Goal: Information Seeking & Learning: Learn about a topic

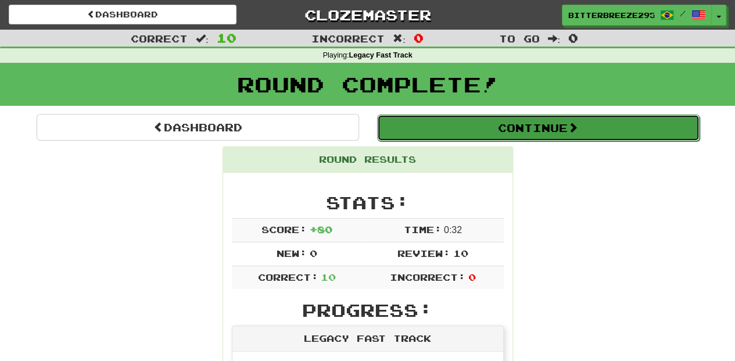
click at [420, 127] on button "Continue" at bounding box center [538, 127] width 323 height 27
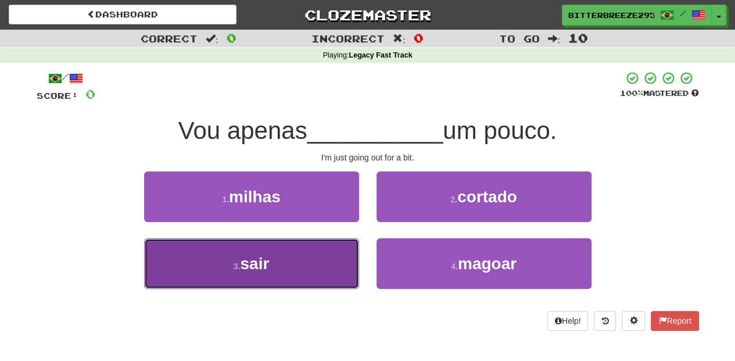
click at [317, 264] on button "3 . sair" at bounding box center [251, 263] width 215 height 51
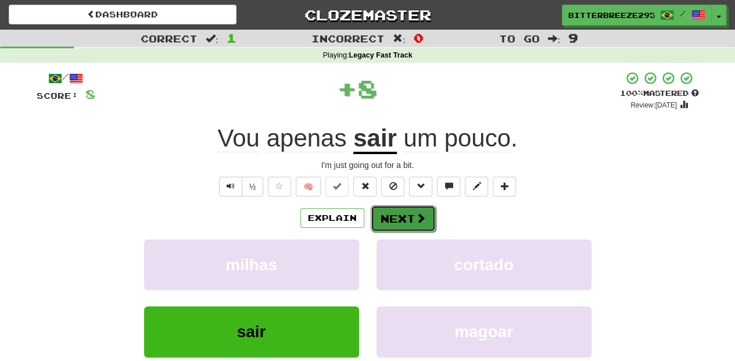
click at [388, 220] on button "Next" at bounding box center [403, 218] width 65 height 27
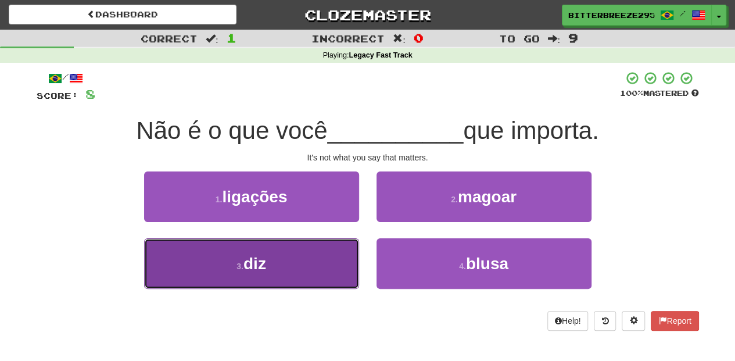
click at [327, 267] on button "3 . diz" at bounding box center [251, 263] width 215 height 51
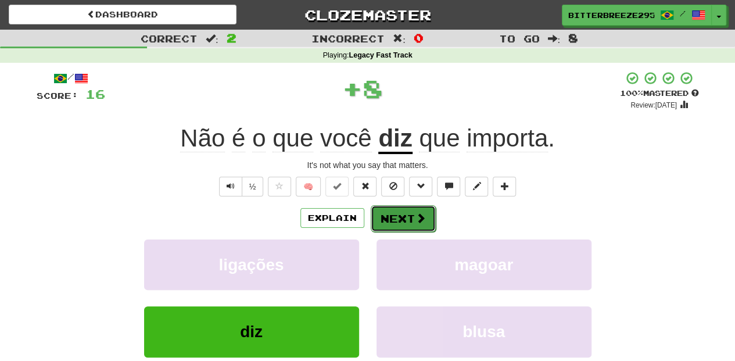
click at [404, 216] on button "Next" at bounding box center [403, 218] width 65 height 27
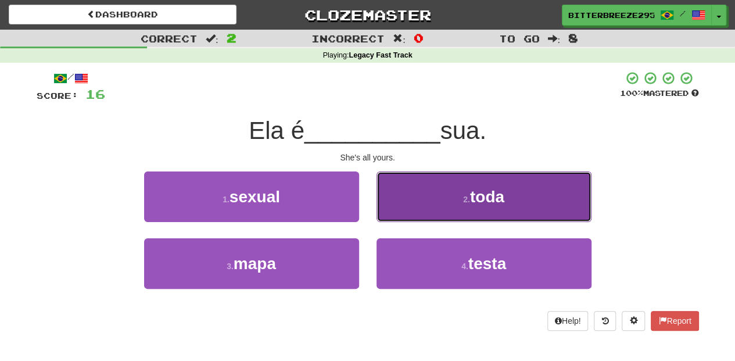
click at [403, 216] on button "2 . toda" at bounding box center [484, 196] width 215 height 51
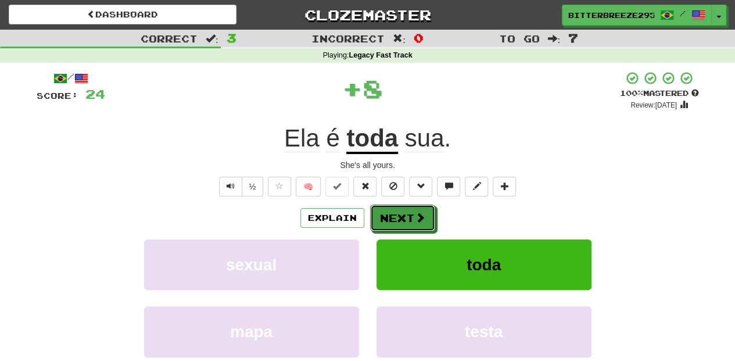
click at [403, 216] on button "Next" at bounding box center [402, 218] width 65 height 27
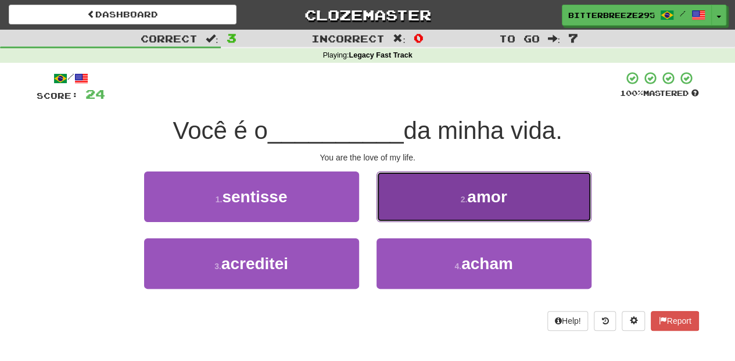
click at [423, 208] on button "2 . amor" at bounding box center [484, 196] width 215 height 51
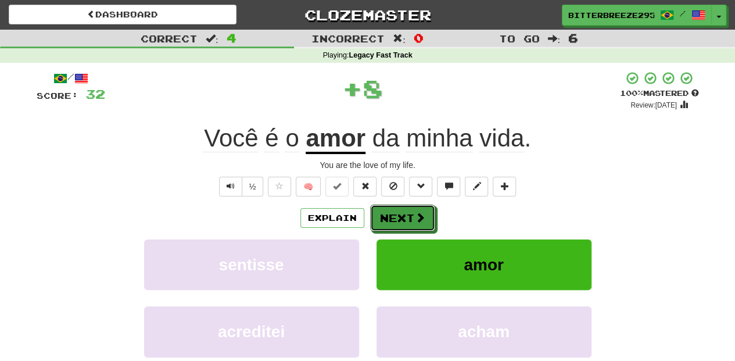
click at [423, 208] on button "Next" at bounding box center [402, 218] width 65 height 27
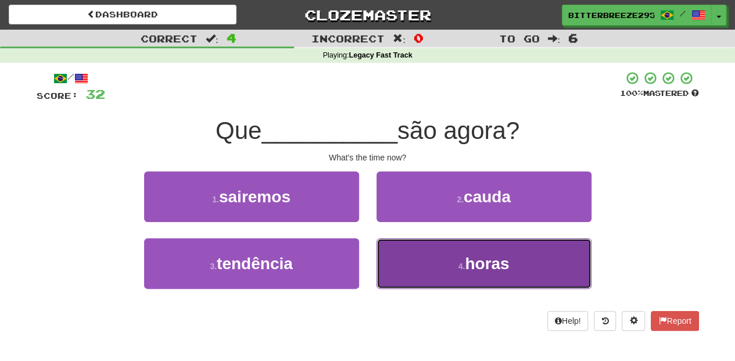
click at [421, 255] on button "4 . horas" at bounding box center [484, 263] width 215 height 51
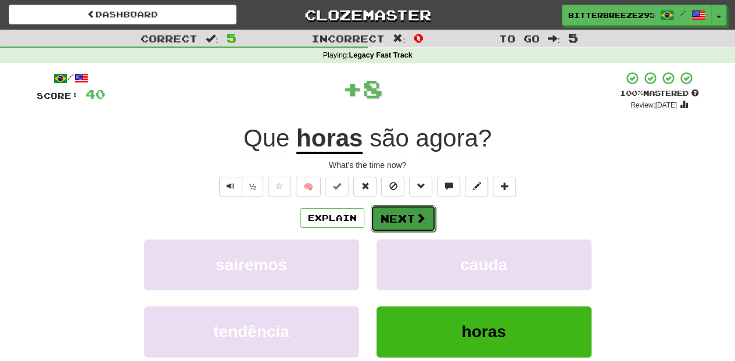
click at [410, 226] on button "Next" at bounding box center [403, 218] width 65 height 27
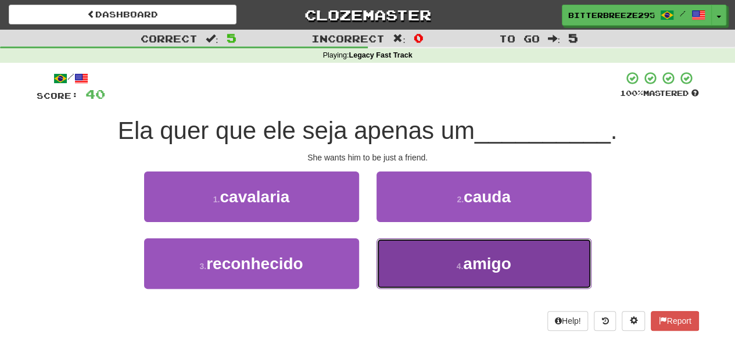
click at [436, 260] on button "4 . amigo" at bounding box center [484, 263] width 215 height 51
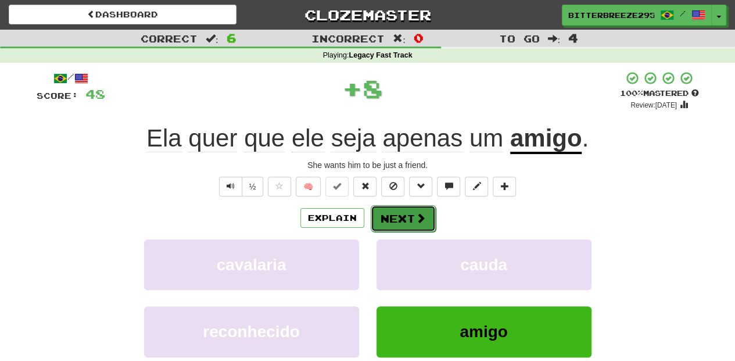
click at [404, 219] on button "Next" at bounding box center [403, 218] width 65 height 27
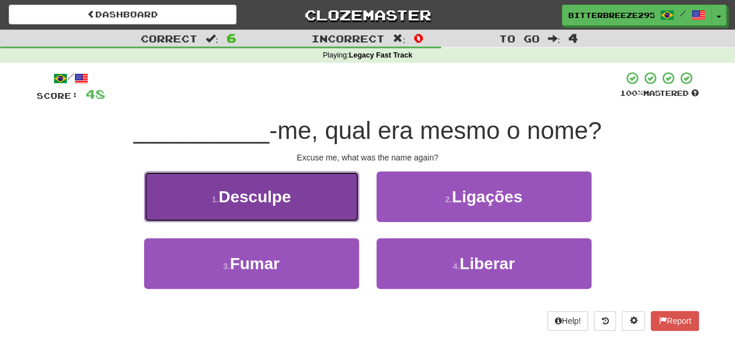
click at [327, 212] on button "1 . Desculpe" at bounding box center [251, 196] width 215 height 51
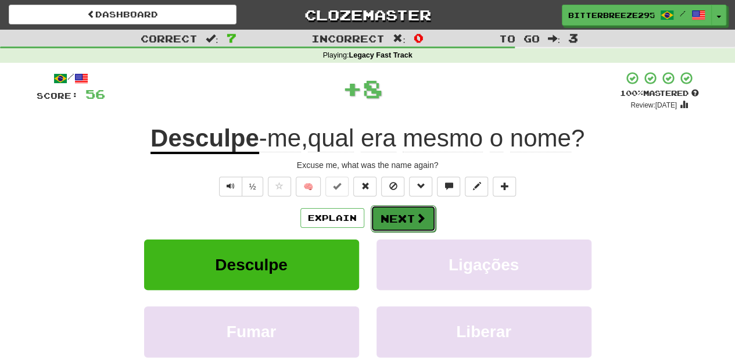
click at [392, 210] on button "Next" at bounding box center [403, 218] width 65 height 27
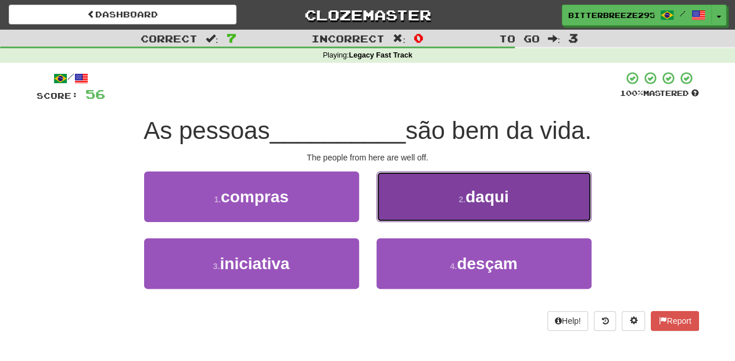
click at [414, 210] on button "2 . daqui" at bounding box center [484, 196] width 215 height 51
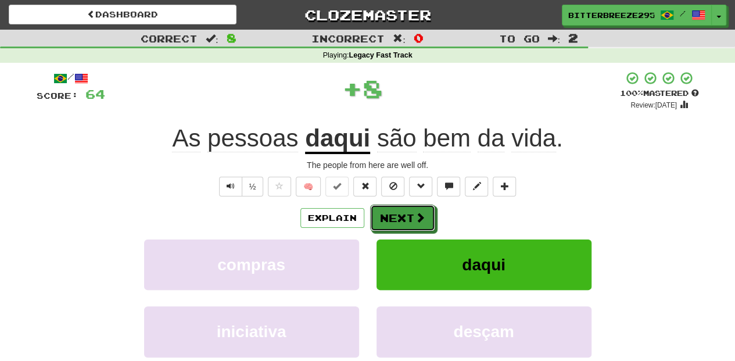
click at [413, 209] on button "Next" at bounding box center [402, 218] width 65 height 27
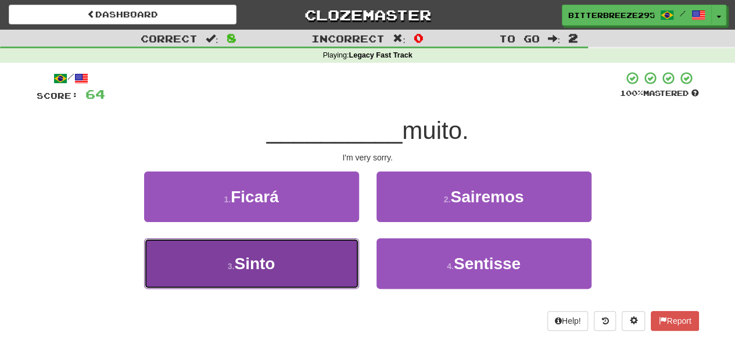
click at [324, 256] on button "3 . [GEOGRAPHIC_DATA]" at bounding box center [251, 263] width 215 height 51
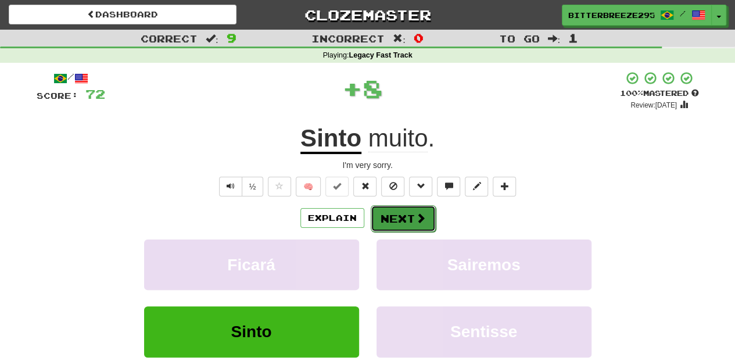
click at [397, 221] on button "Next" at bounding box center [403, 218] width 65 height 27
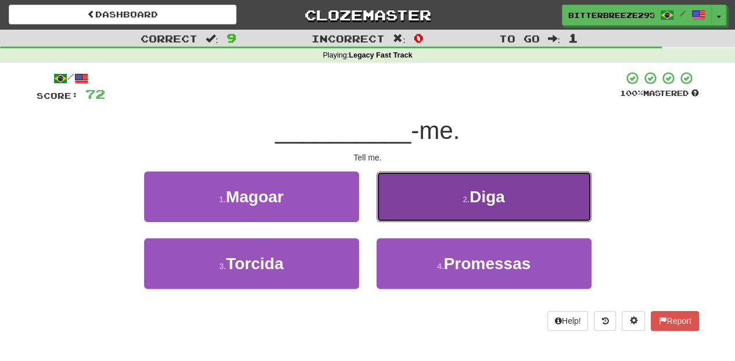
click at [411, 210] on button "2 . Diga" at bounding box center [484, 196] width 215 height 51
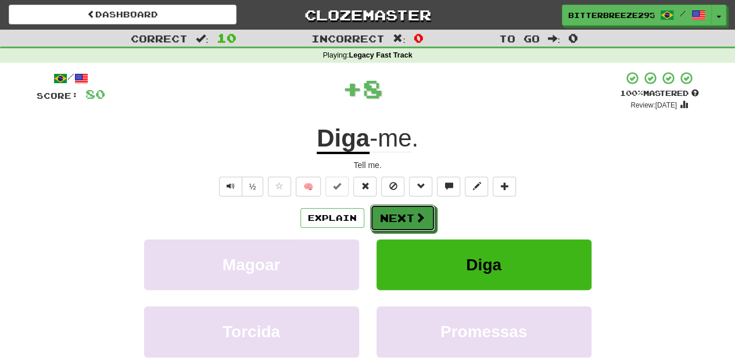
click at [411, 210] on button "Next" at bounding box center [402, 218] width 65 height 27
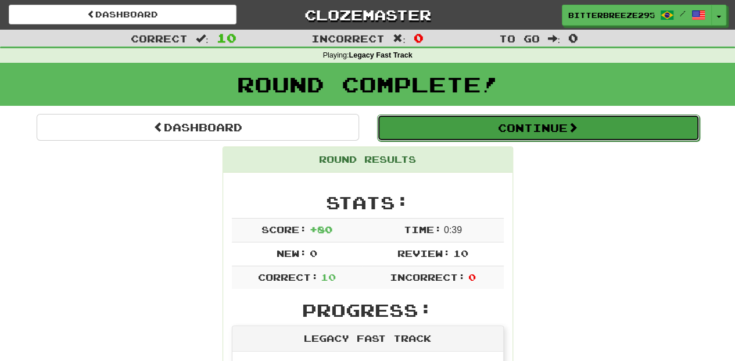
click at [463, 129] on button "Continue" at bounding box center [538, 127] width 323 height 27
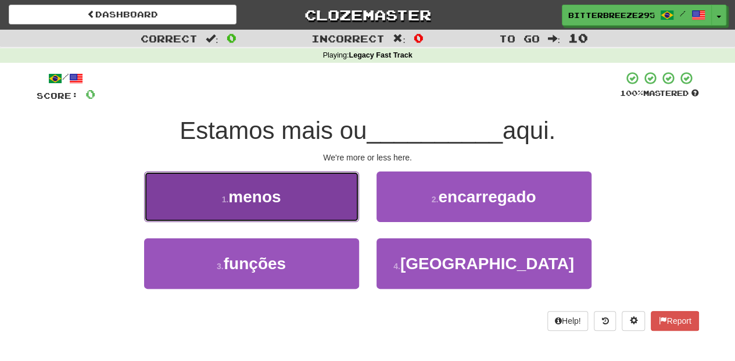
click at [312, 209] on button "1 . menos" at bounding box center [251, 196] width 215 height 51
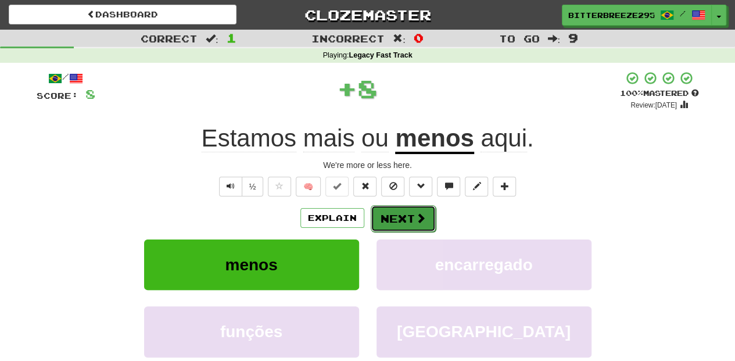
click at [394, 215] on button "Next" at bounding box center [403, 218] width 65 height 27
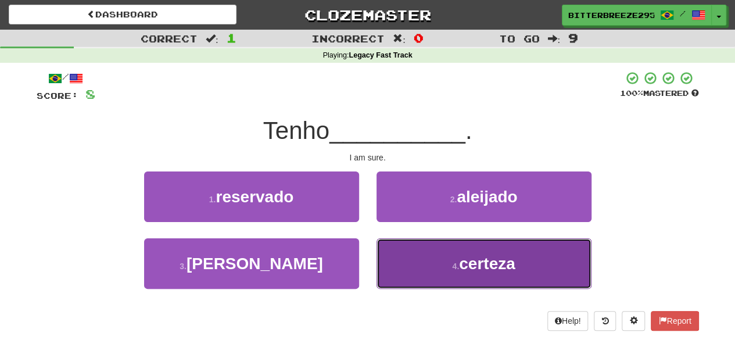
click at [416, 257] on button "4 . certeza" at bounding box center [484, 263] width 215 height 51
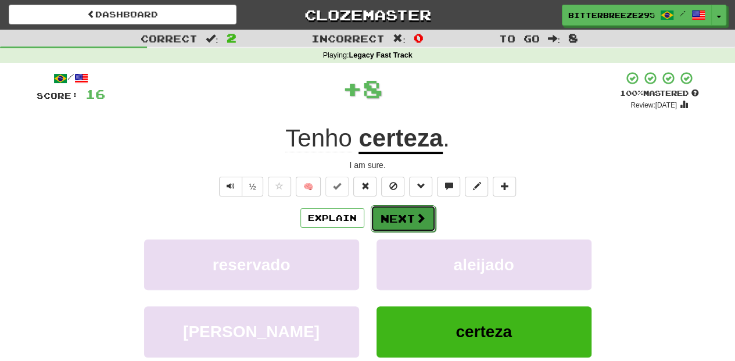
click at [384, 210] on button "Next" at bounding box center [403, 218] width 65 height 27
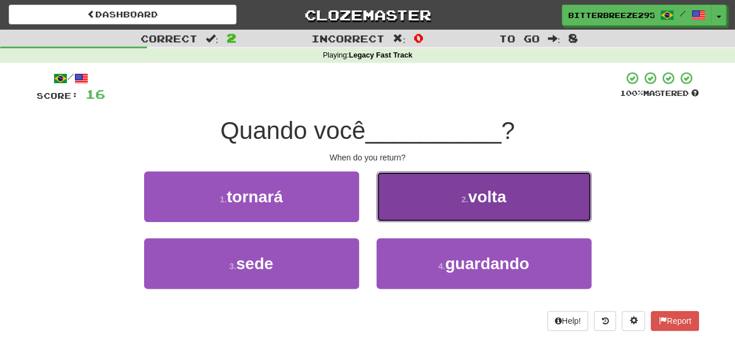
click at [377, 213] on button "2 . volta" at bounding box center [484, 196] width 215 height 51
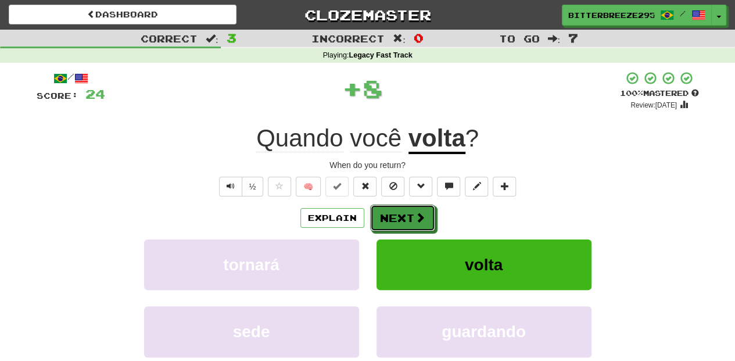
click at [375, 213] on button "Next" at bounding box center [402, 218] width 65 height 27
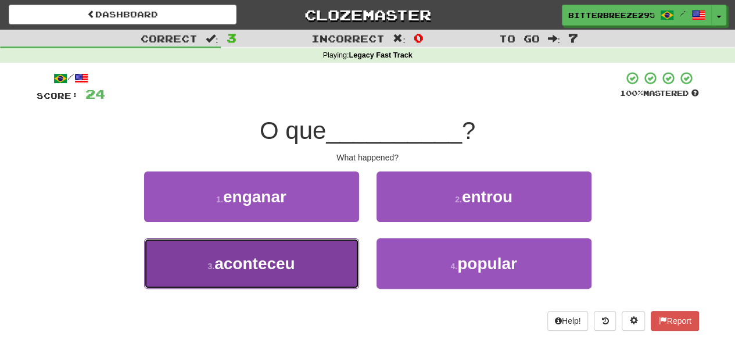
click at [326, 248] on button "3 . aconteceu" at bounding box center [251, 263] width 215 height 51
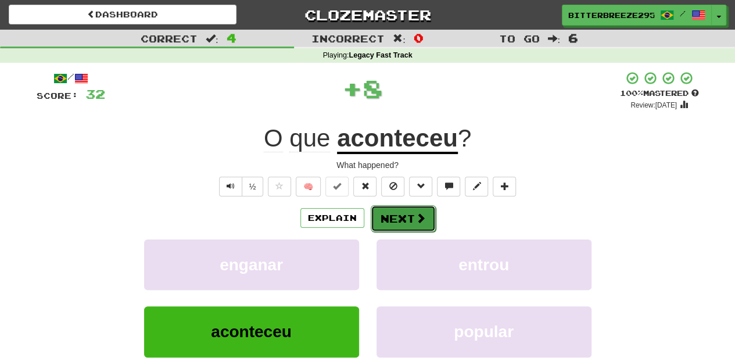
click at [385, 226] on button "Next" at bounding box center [403, 218] width 65 height 27
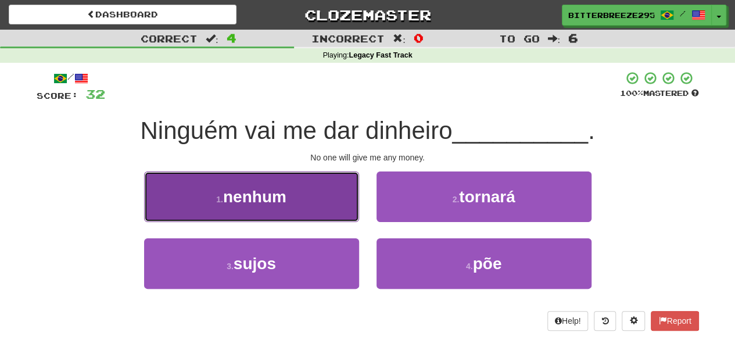
click at [334, 207] on button "1 . nenhum" at bounding box center [251, 196] width 215 height 51
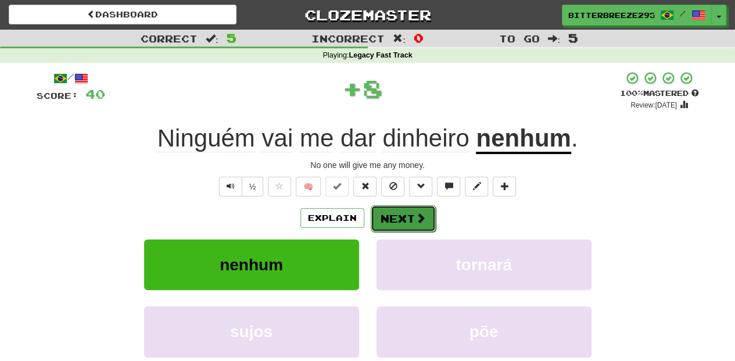
click at [384, 214] on button "Next" at bounding box center [403, 218] width 65 height 27
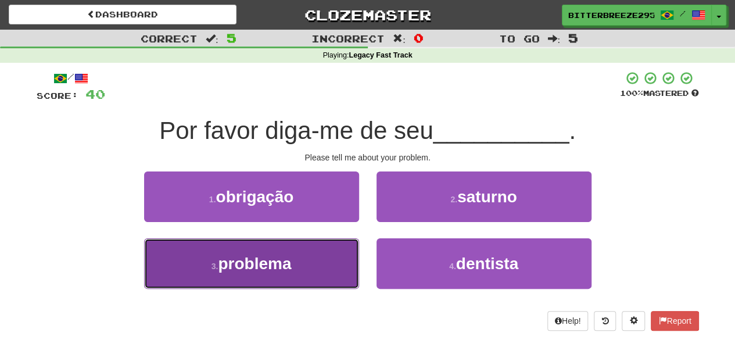
click at [299, 248] on button "3 . problema" at bounding box center [251, 263] width 215 height 51
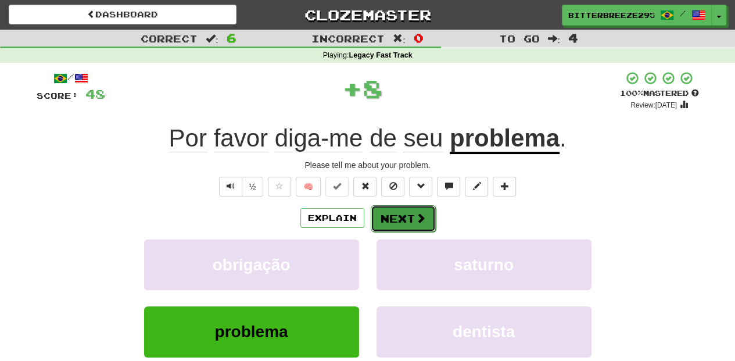
click at [388, 223] on button "Next" at bounding box center [403, 218] width 65 height 27
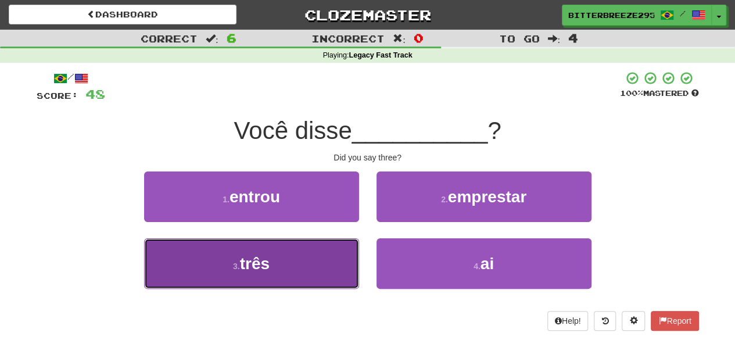
click at [332, 252] on button "3 . três" at bounding box center [251, 263] width 215 height 51
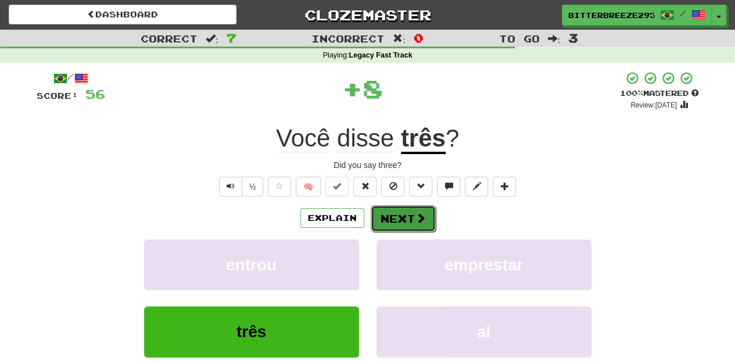
click at [388, 219] on button "Next" at bounding box center [403, 218] width 65 height 27
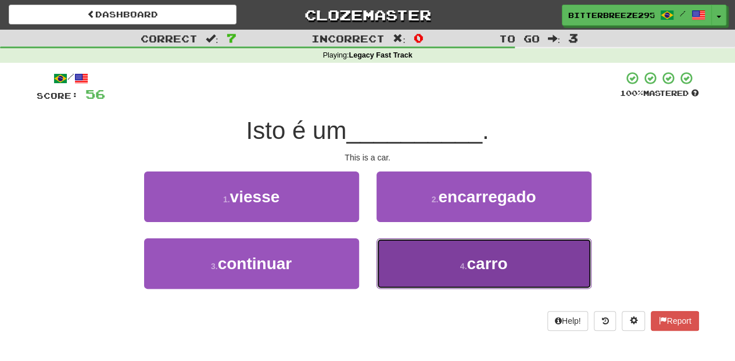
click at [416, 248] on button "4 . carro" at bounding box center [484, 263] width 215 height 51
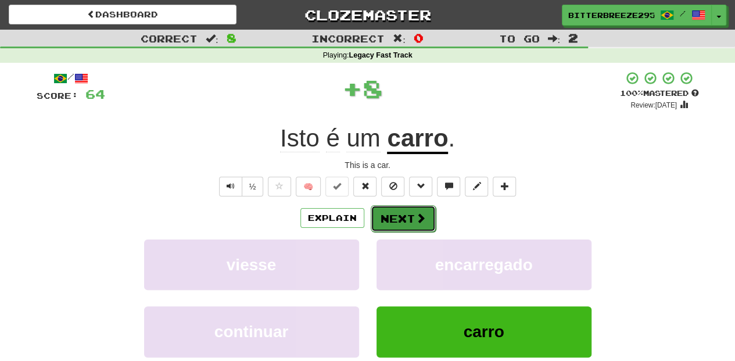
click at [401, 221] on button "Next" at bounding box center [403, 218] width 65 height 27
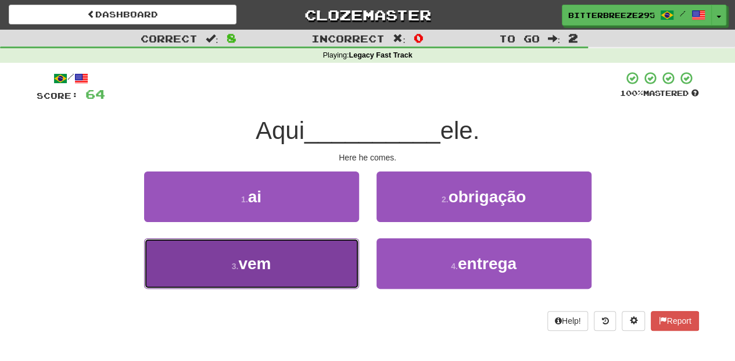
click at [332, 248] on button "3 . vem" at bounding box center [251, 263] width 215 height 51
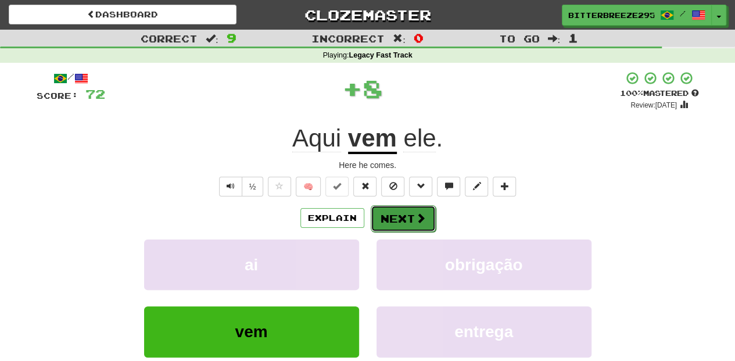
click at [388, 221] on button "Next" at bounding box center [403, 218] width 65 height 27
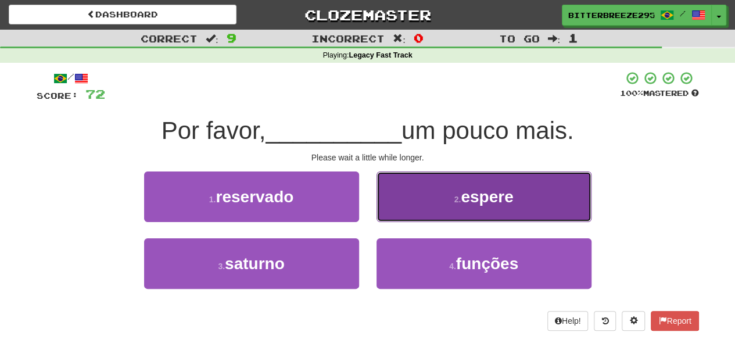
click at [412, 205] on button "2 . espere" at bounding box center [484, 196] width 215 height 51
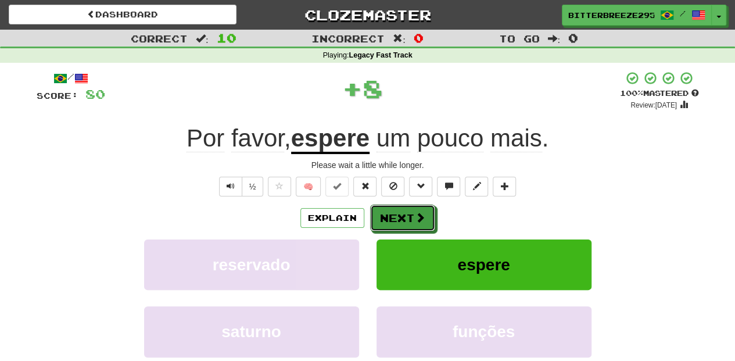
click at [407, 205] on button "Next" at bounding box center [402, 218] width 65 height 27
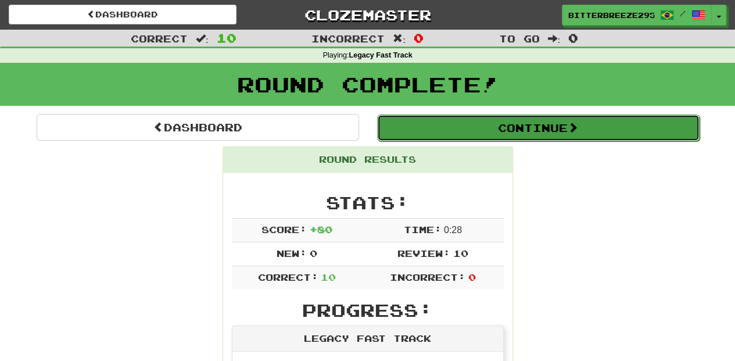
click at [435, 130] on button "Continue" at bounding box center [538, 127] width 323 height 27
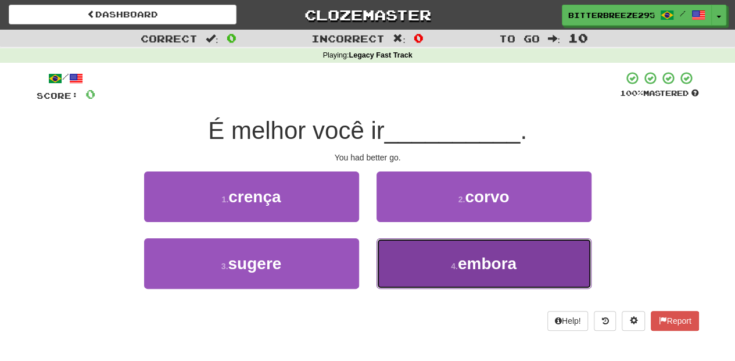
click at [418, 255] on button "4 . embora" at bounding box center [484, 263] width 215 height 51
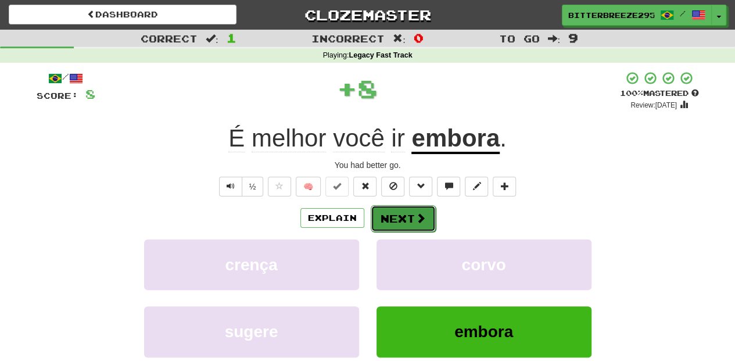
click at [407, 225] on button "Next" at bounding box center [403, 218] width 65 height 27
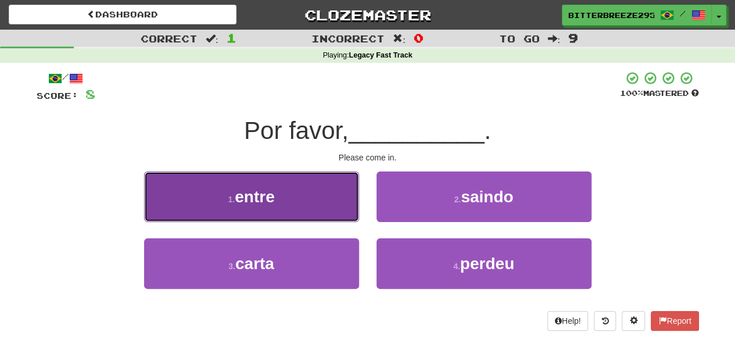
click at [314, 216] on button "1 . entre" at bounding box center [251, 196] width 215 height 51
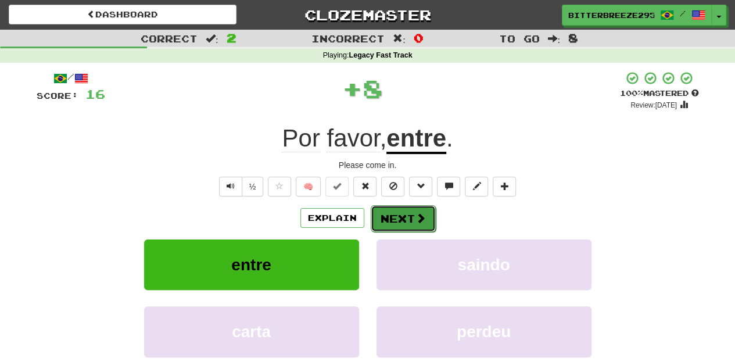
click at [388, 223] on button "Next" at bounding box center [403, 218] width 65 height 27
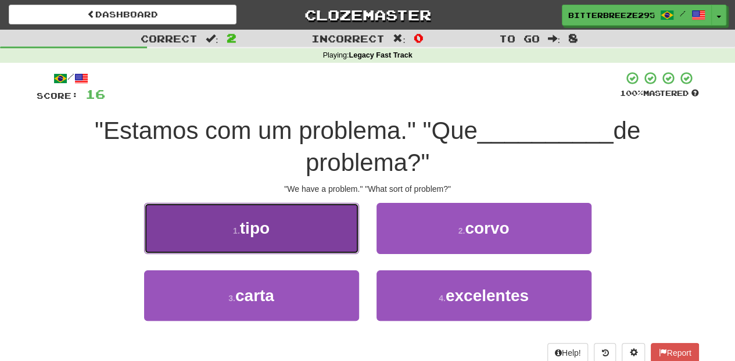
click at [306, 243] on button "1 . tipo" at bounding box center [251, 228] width 215 height 51
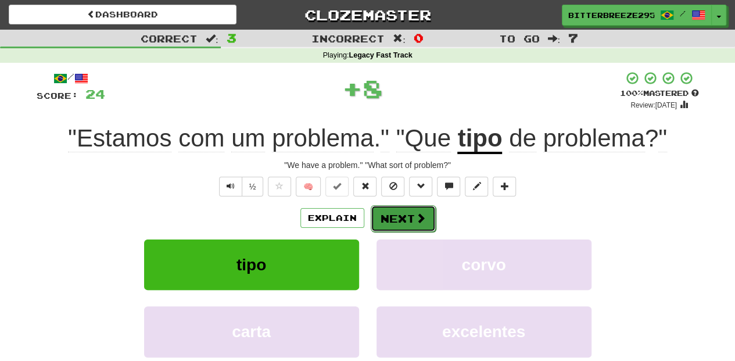
click at [396, 225] on button "Next" at bounding box center [403, 218] width 65 height 27
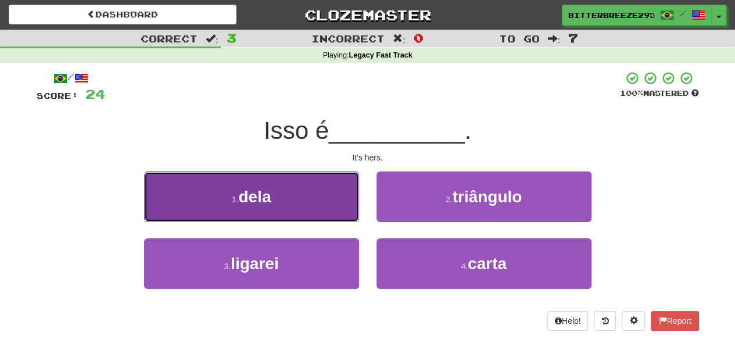
click at [305, 208] on button "1 . dela" at bounding box center [251, 196] width 215 height 51
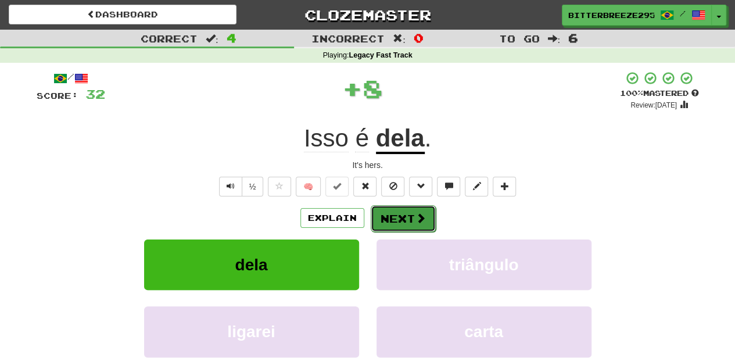
click at [392, 221] on button "Next" at bounding box center [403, 218] width 65 height 27
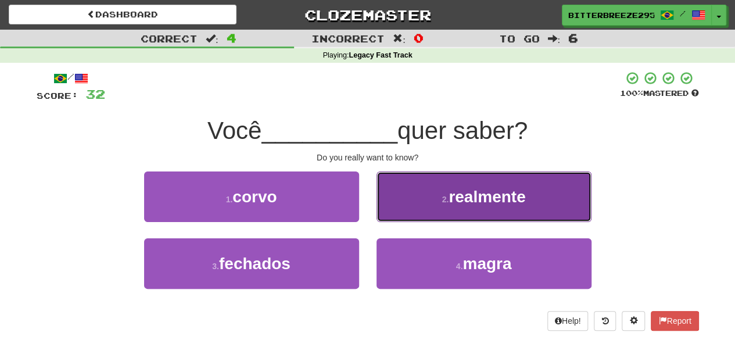
click at [422, 213] on button "2 . realmente" at bounding box center [484, 196] width 215 height 51
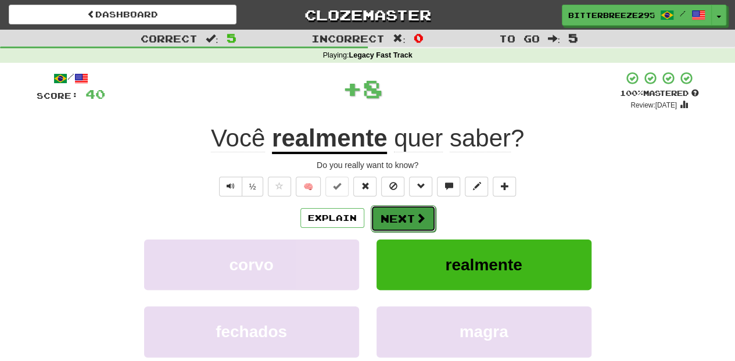
click at [420, 213] on span at bounding box center [421, 218] width 10 height 10
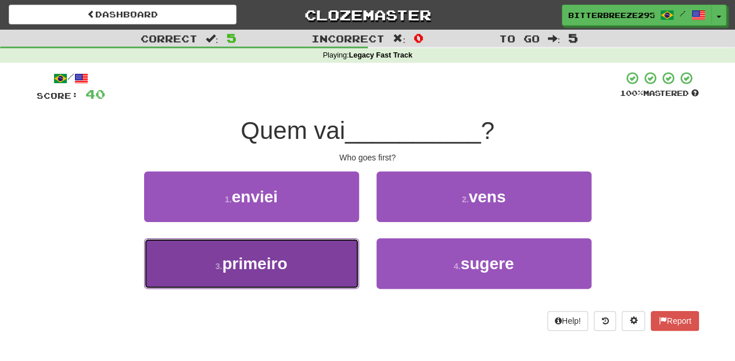
click at [301, 252] on button "3 . primeiro" at bounding box center [251, 263] width 215 height 51
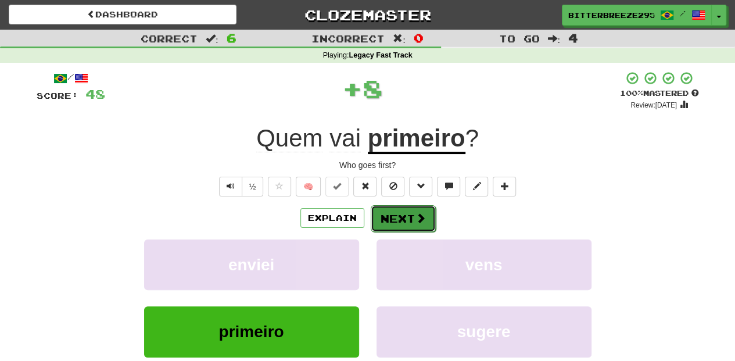
click at [387, 220] on button "Next" at bounding box center [403, 218] width 65 height 27
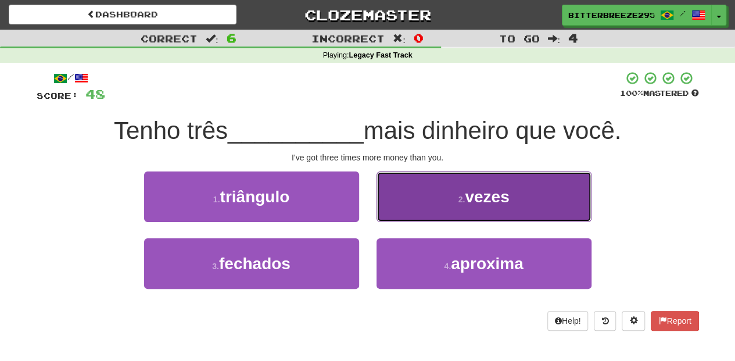
click at [407, 213] on button "2 . vezes" at bounding box center [484, 196] width 215 height 51
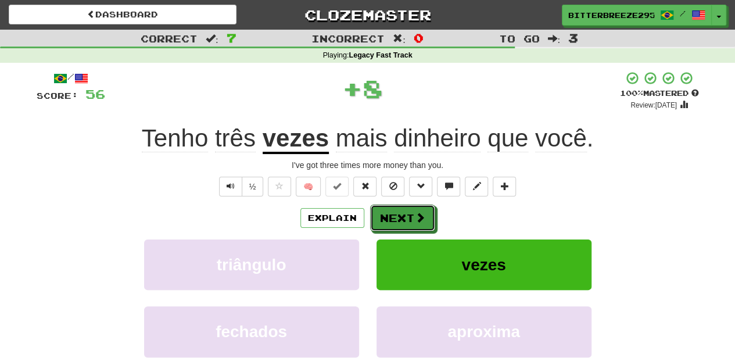
click at [407, 213] on button "Next" at bounding box center [402, 218] width 65 height 27
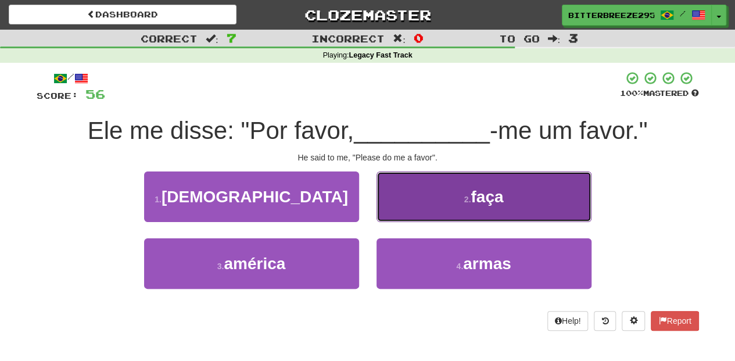
click at [405, 207] on button "2 . faça" at bounding box center [484, 196] width 215 height 51
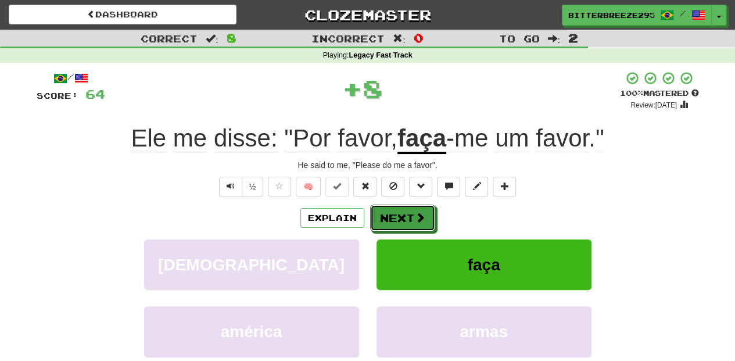
click at [405, 207] on button "Next" at bounding box center [402, 218] width 65 height 27
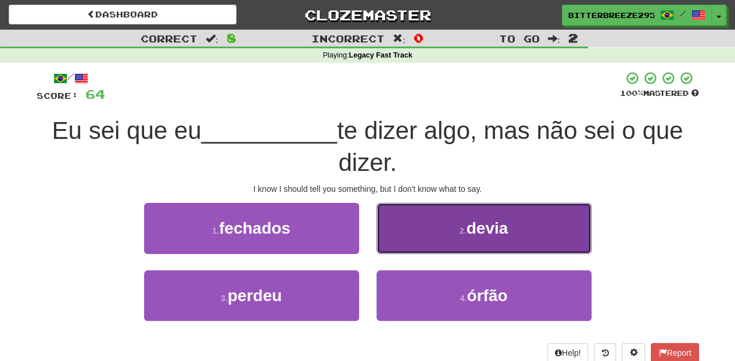
click at [406, 242] on button "2 . devia" at bounding box center [484, 228] width 215 height 51
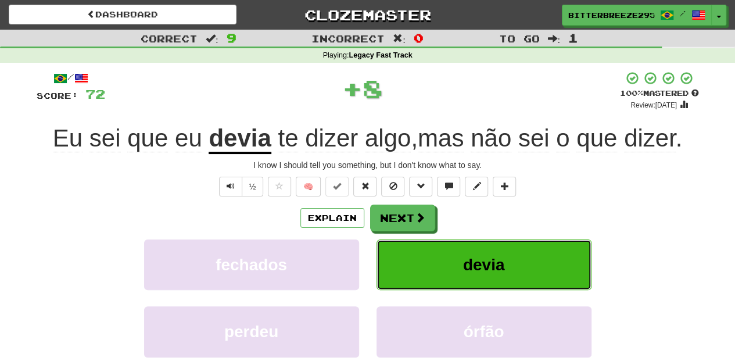
click at [406, 242] on button "devia" at bounding box center [484, 264] width 215 height 51
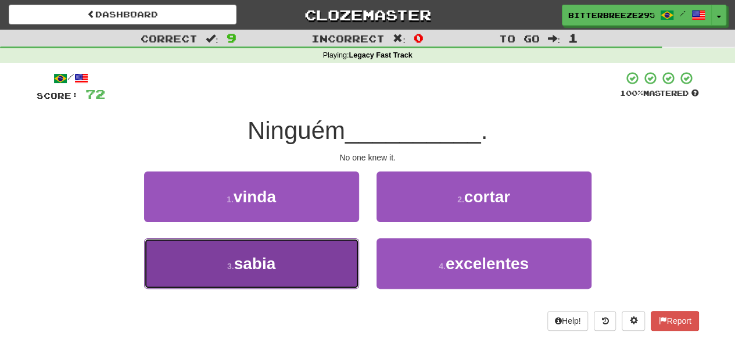
click at [320, 260] on button "3 . sabia" at bounding box center [251, 263] width 215 height 51
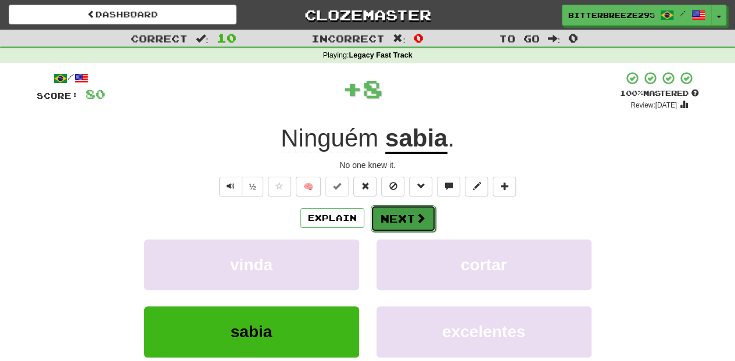
click at [399, 220] on button "Next" at bounding box center [403, 218] width 65 height 27
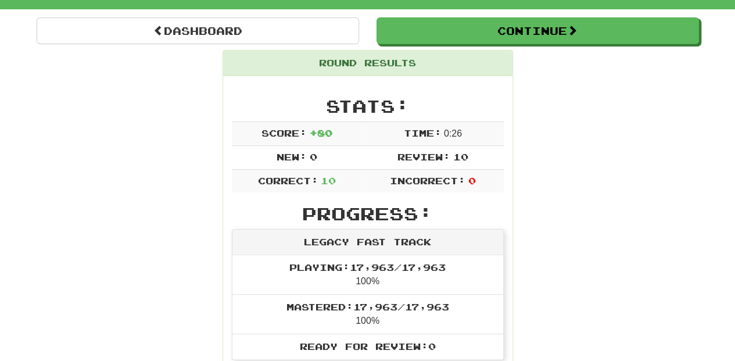
scroll to position [77, 0]
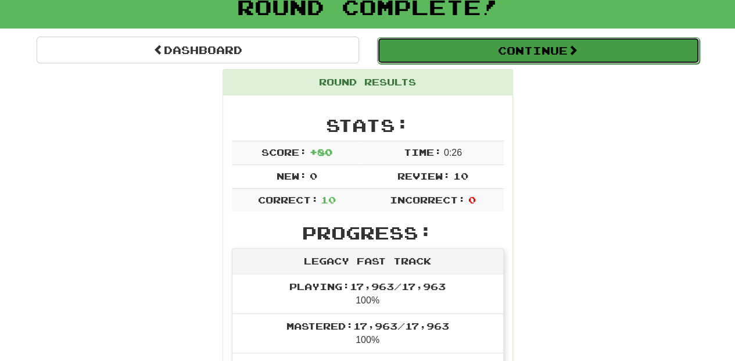
click at [467, 44] on button "Continue" at bounding box center [538, 50] width 323 height 27
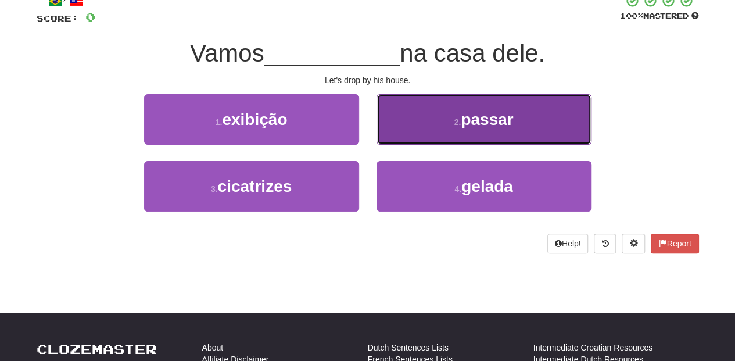
click at [398, 135] on button "2 . passar" at bounding box center [484, 119] width 215 height 51
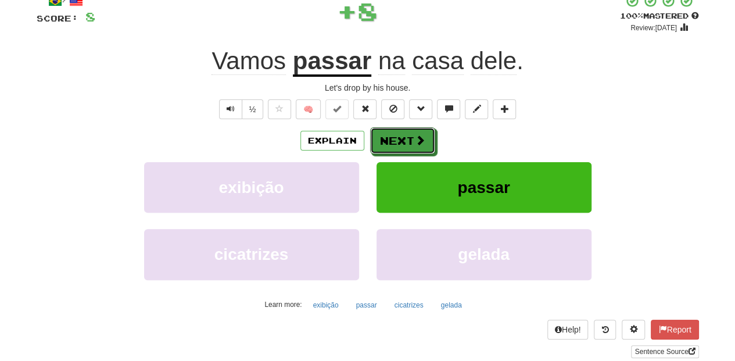
click at [398, 135] on button "Next" at bounding box center [402, 140] width 65 height 27
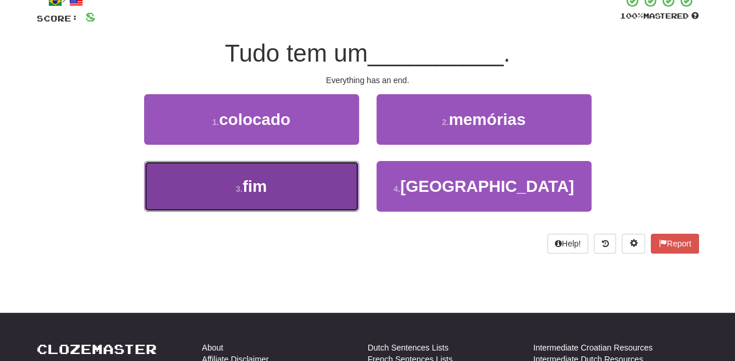
click at [305, 187] on button "3 . fim" at bounding box center [251, 186] width 215 height 51
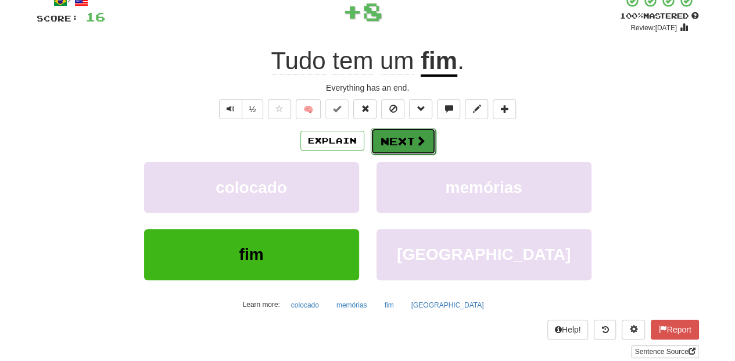
click at [400, 146] on button "Next" at bounding box center [403, 141] width 65 height 27
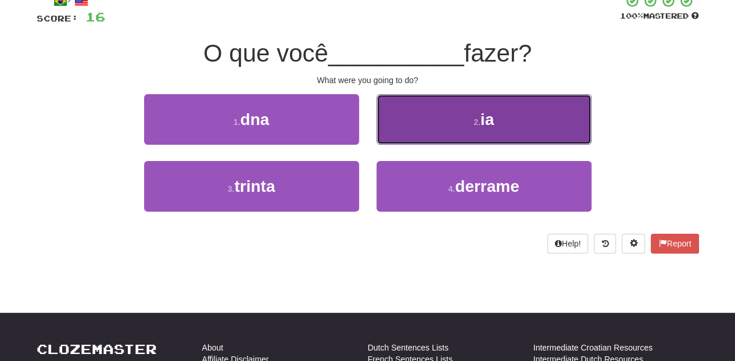
click at [416, 134] on button "2 . ia" at bounding box center [484, 119] width 215 height 51
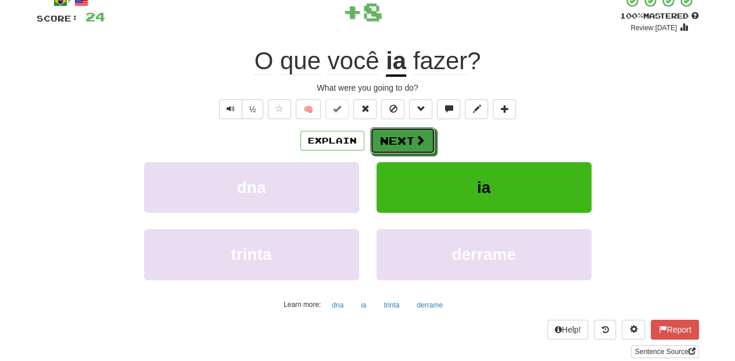
click at [413, 134] on button "Next" at bounding box center [402, 140] width 65 height 27
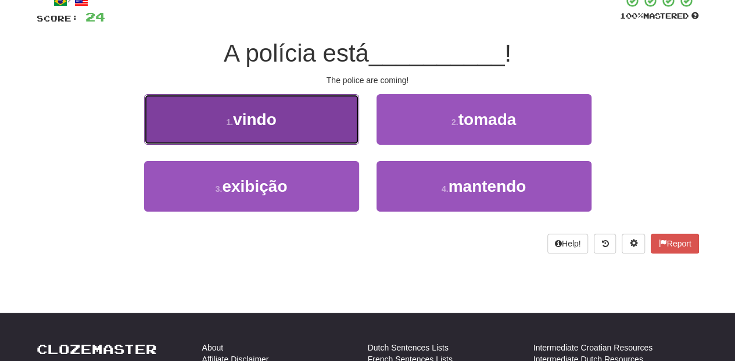
click at [303, 124] on button "1 . vindo" at bounding box center [251, 119] width 215 height 51
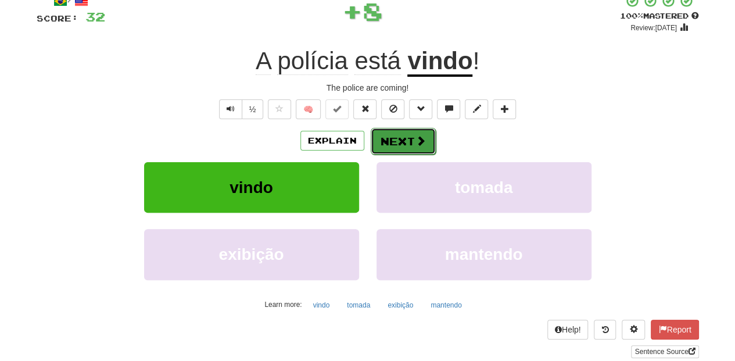
click at [382, 142] on button "Next" at bounding box center [403, 141] width 65 height 27
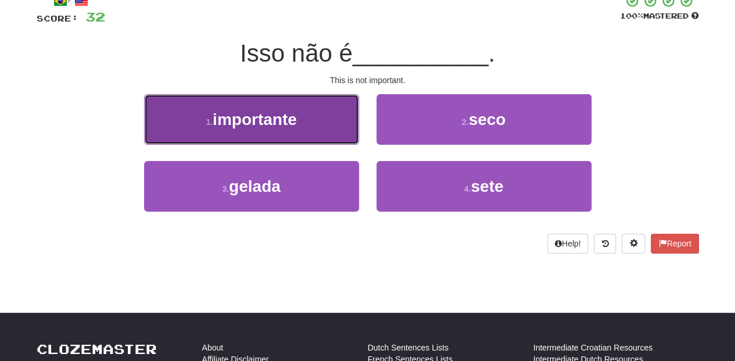
click at [323, 119] on button "1 . importante" at bounding box center [251, 119] width 215 height 51
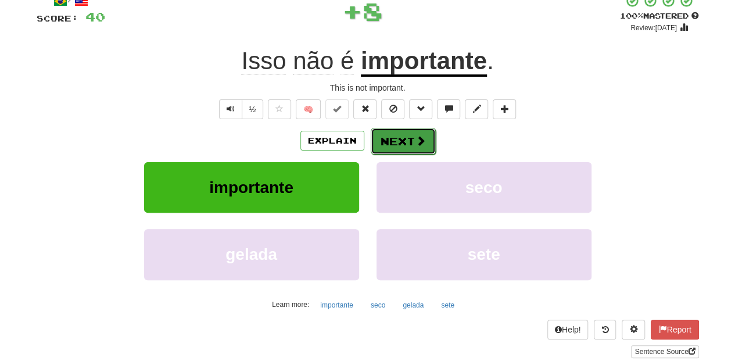
click at [389, 134] on button "Next" at bounding box center [403, 141] width 65 height 27
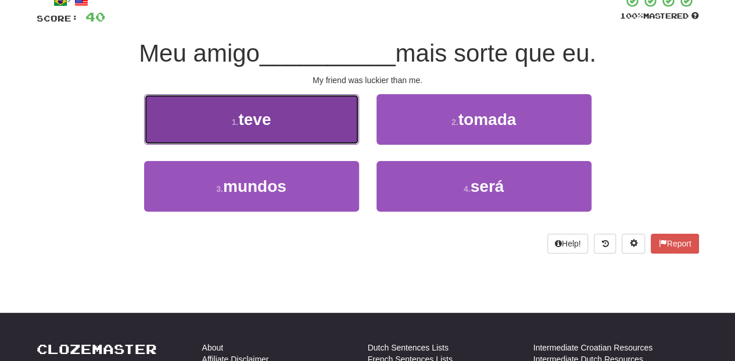
click at [323, 136] on button "1 . teve" at bounding box center [251, 119] width 215 height 51
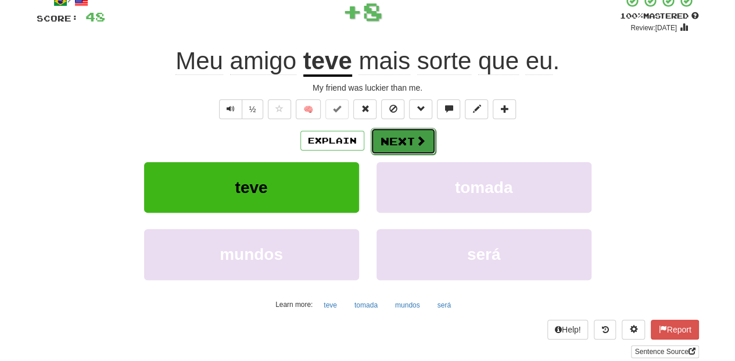
click at [384, 137] on button "Next" at bounding box center [403, 141] width 65 height 27
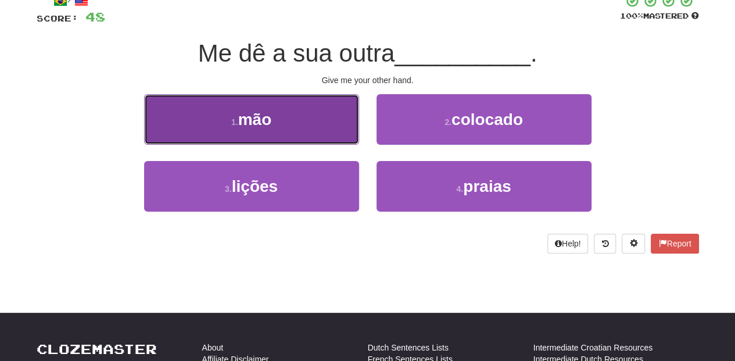
click at [321, 134] on button "1 . mão" at bounding box center [251, 119] width 215 height 51
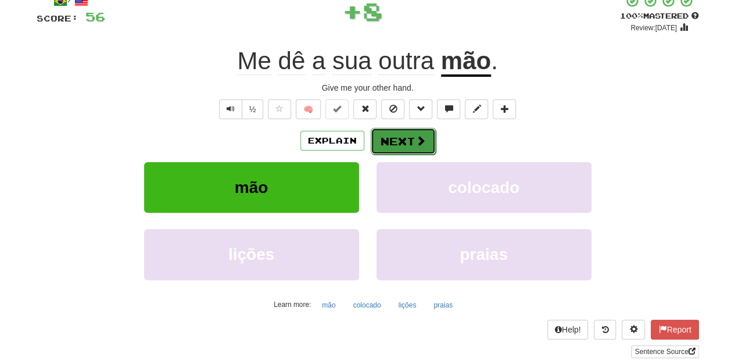
click at [380, 134] on button "Next" at bounding box center [403, 141] width 65 height 27
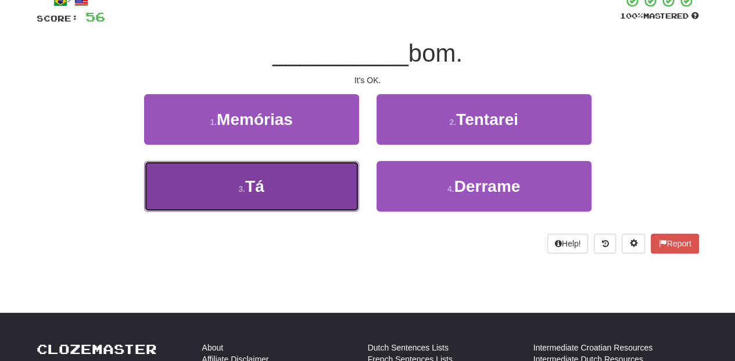
click at [309, 178] on button "3 . Tá" at bounding box center [251, 186] width 215 height 51
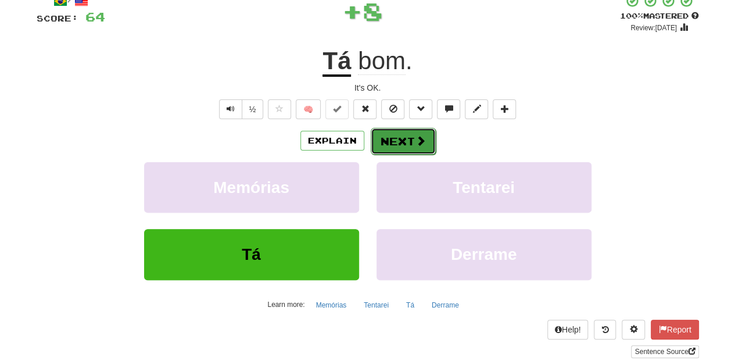
click at [389, 146] on button "Next" at bounding box center [403, 141] width 65 height 27
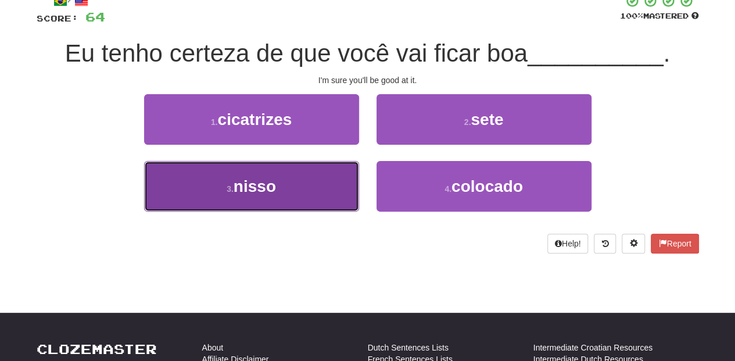
click at [329, 174] on button "3 . nisso" at bounding box center [251, 186] width 215 height 51
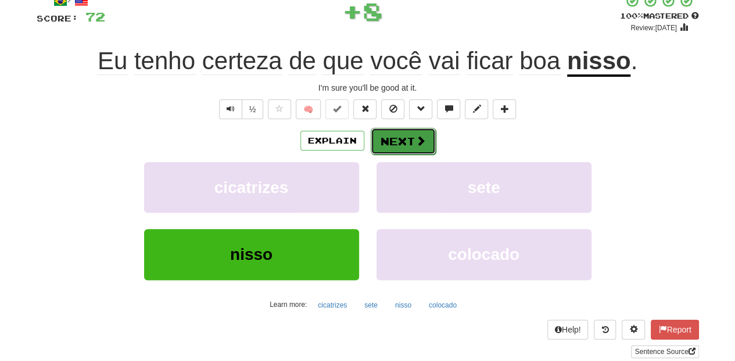
click at [384, 147] on button "Next" at bounding box center [403, 141] width 65 height 27
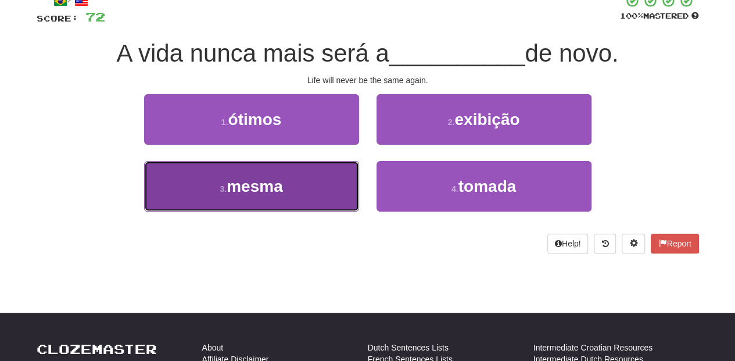
click at [327, 179] on button "3 . mesma" at bounding box center [251, 186] width 215 height 51
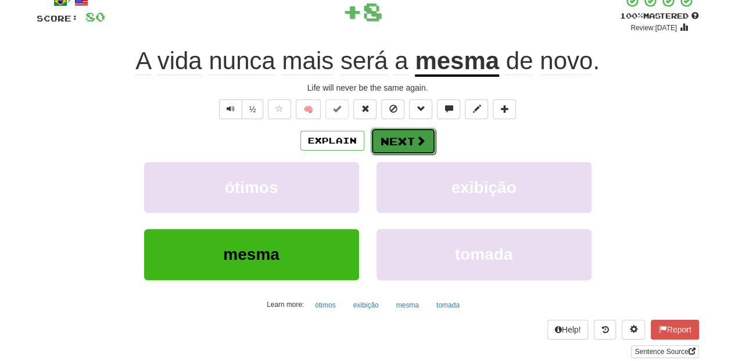
click at [391, 145] on button "Next" at bounding box center [403, 141] width 65 height 27
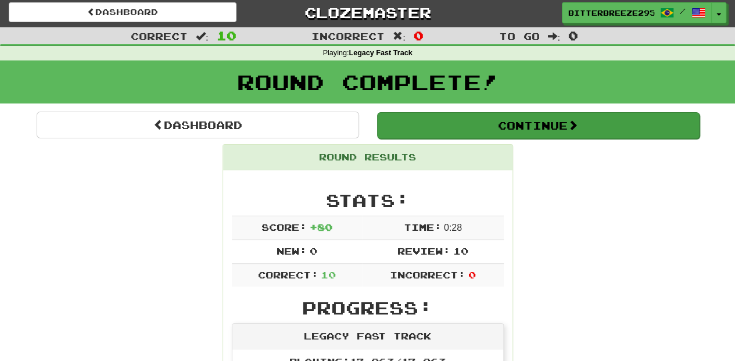
scroll to position [0, 0]
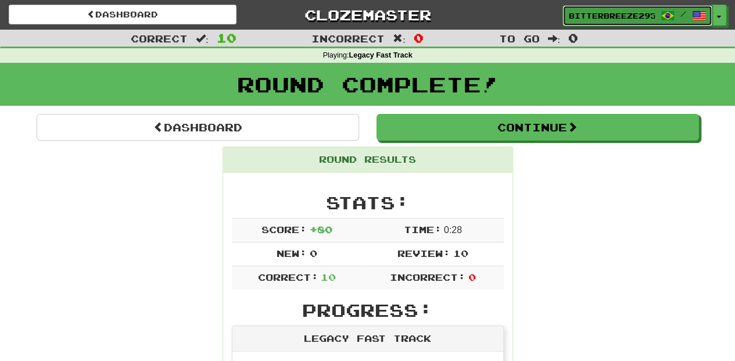
click at [593, 10] on span "BitterBreeze2956" at bounding box center [612, 15] width 86 height 10
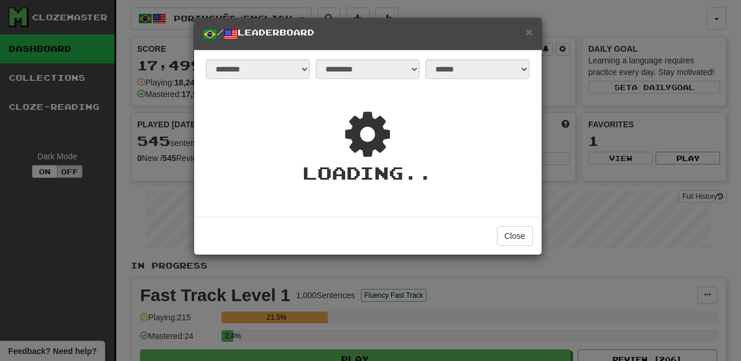
select select "**********"
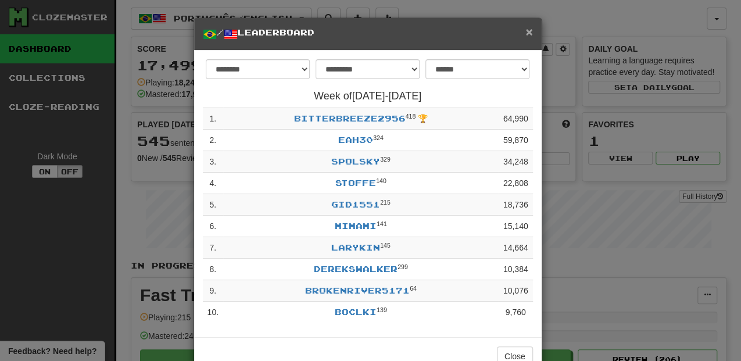
click at [525, 27] on span "×" at bounding box center [528, 31] width 7 height 13
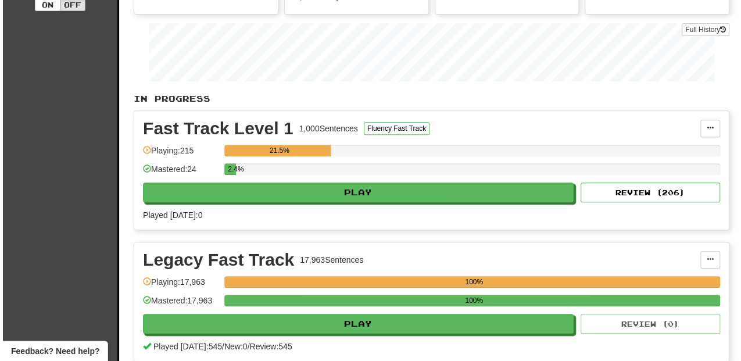
scroll to position [194, 0]
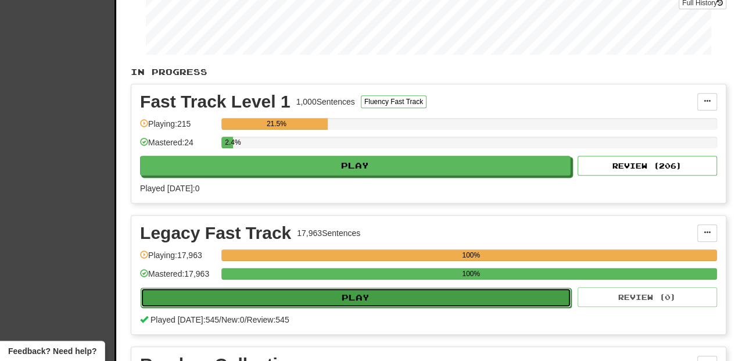
click at [367, 301] on button "Play" at bounding box center [356, 298] width 431 height 20
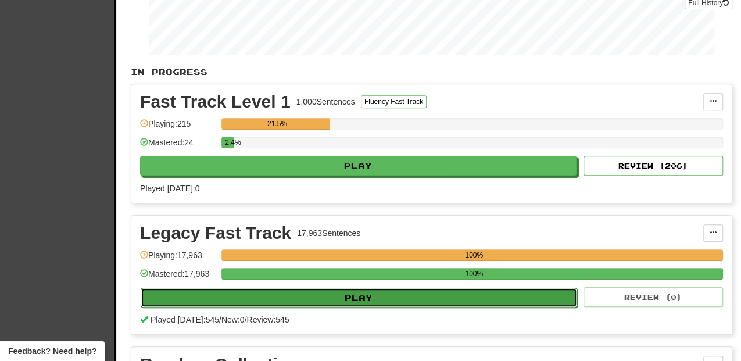
select select "**"
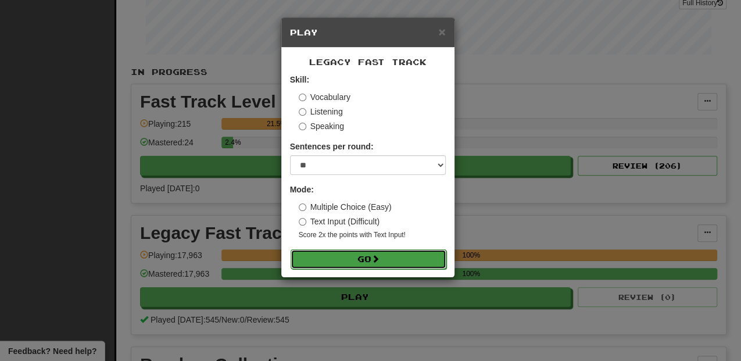
click at [393, 251] on button "Go" at bounding box center [369, 259] width 156 height 20
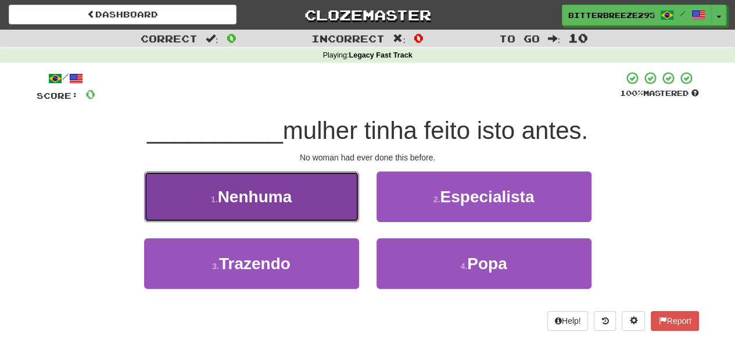
click at [307, 220] on button "1 . Nenhuma" at bounding box center [251, 196] width 215 height 51
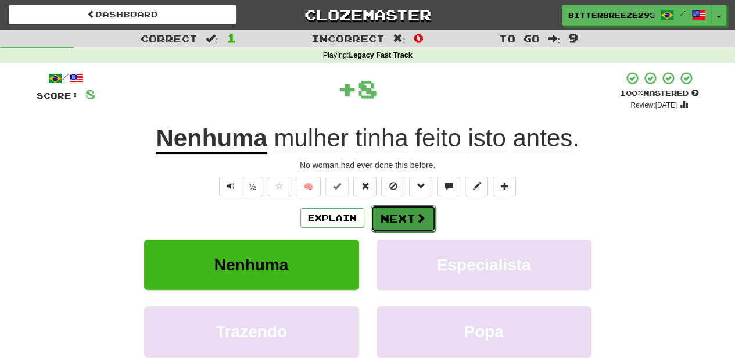
click at [388, 213] on button "Next" at bounding box center [403, 218] width 65 height 27
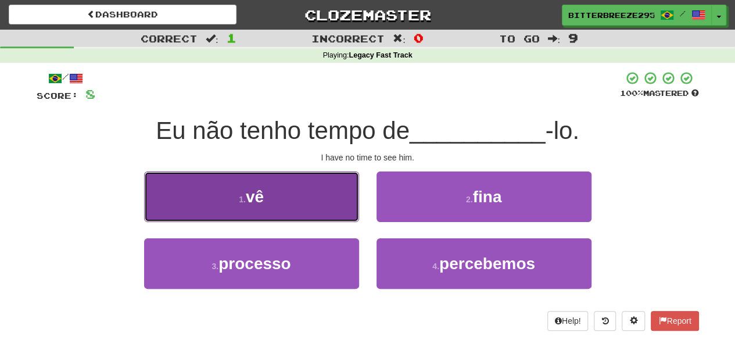
click at [323, 209] on button "1 . vê" at bounding box center [251, 196] width 215 height 51
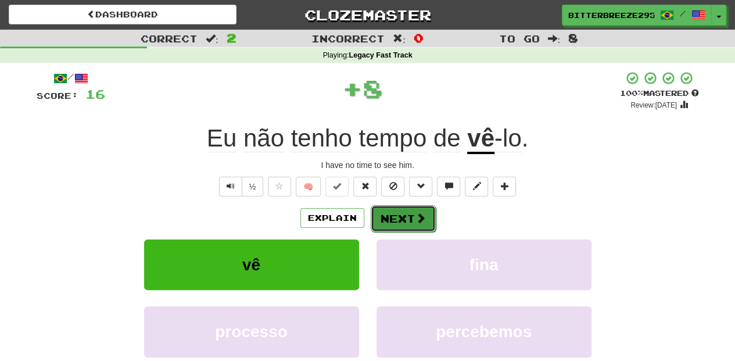
click at [399, 209] on button "Next" at bounding box center [403, 218] width 65 height 27
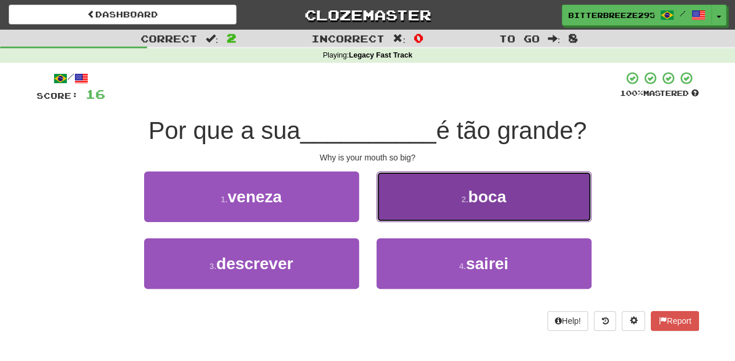
click at [400, 209] on button "2 . boca" at bounding box center [484, 196] width 215 height 51
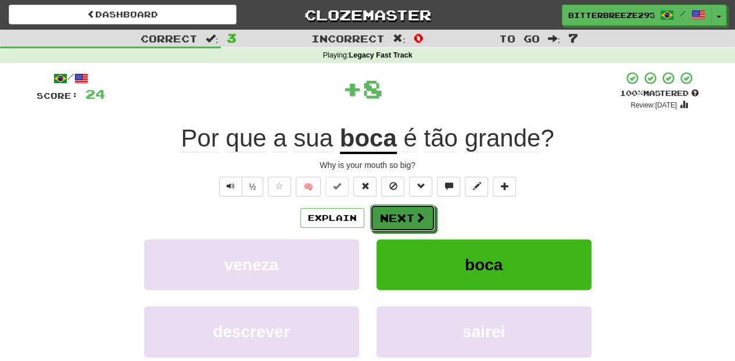
click at [400, 209] on button "Next" at bounding box center [402, 218] width 65 height 27
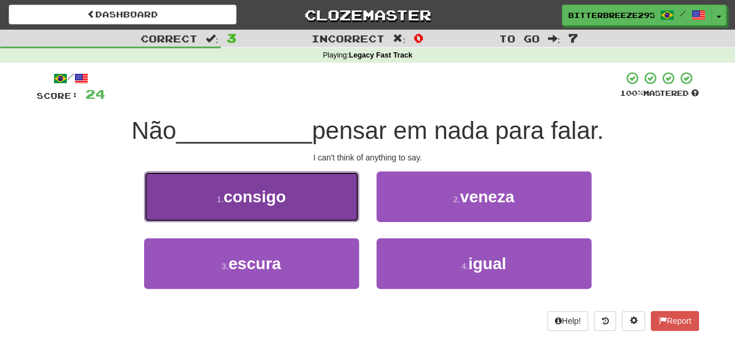
click at [331, 215] on button "1 . consigo" at bounding box center [251, 196] width 215 height 51
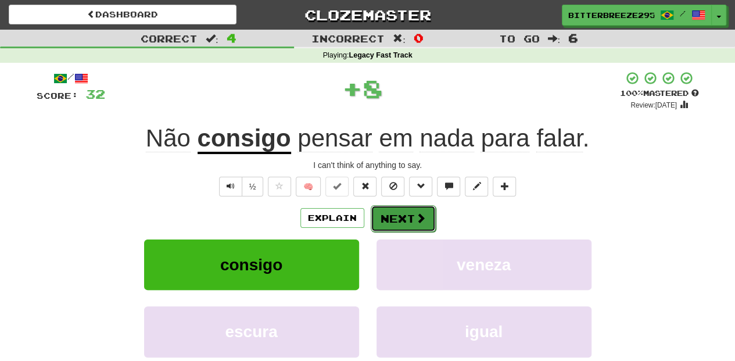
click at [387, 213] on button "Next" at bounding box center [403, 218] width 65 height 27
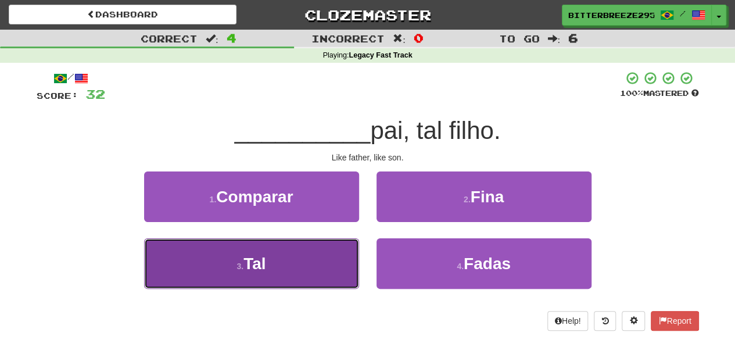
click at [336, 257] on button "3 . Tal" at bounding box center [251, 263] width 215 height 51
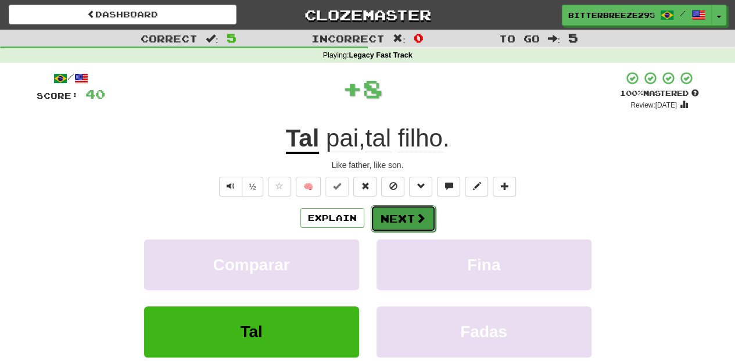
click at [392, 215] on button "Next" at bounding box center [403, 218] width 65 height 27
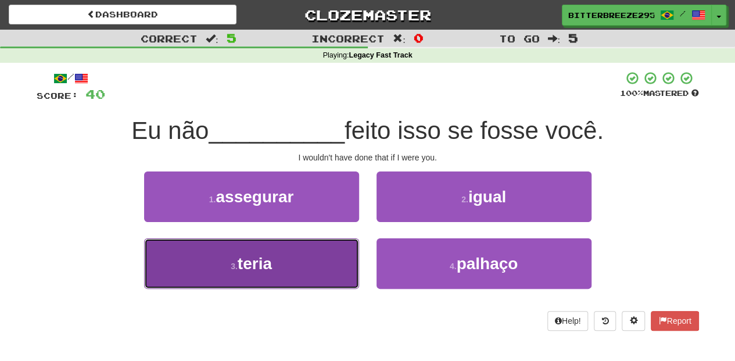
click at [336, 263] on button "3 . teria" at bounding box center [251, 263] width 215 height 51
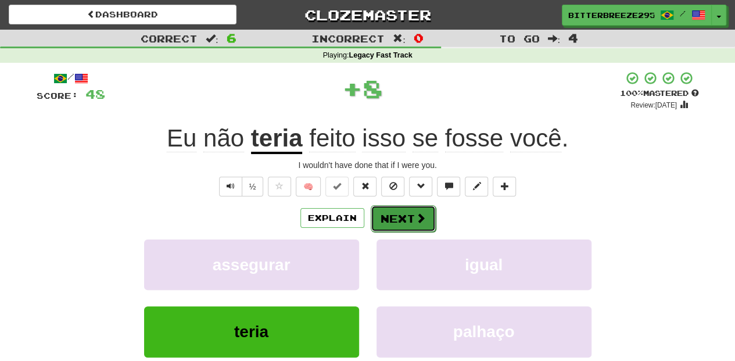
click at [395, 215] on button "Next" at bounding box center [403, 218] width 65 height 27
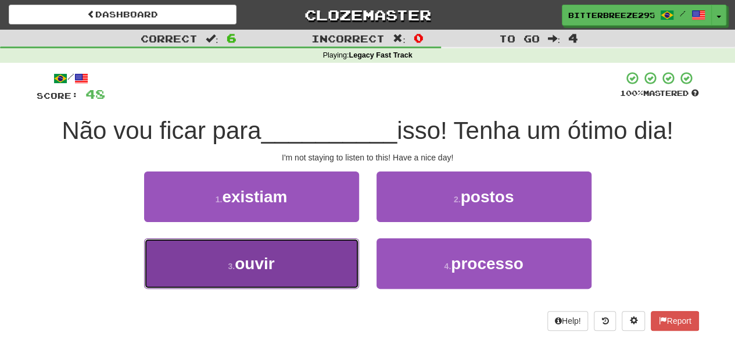
click at [319, 256] on button "3 . ouvir" at bounding box center [251, 263] width 215 height 51
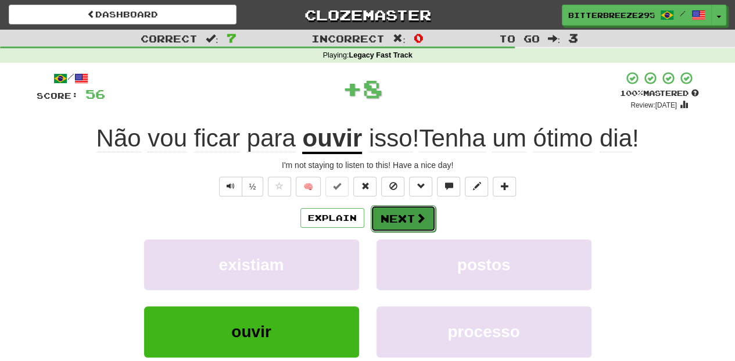
click at [400, 212] on button "Next" at bounding box center [403, 218] width 65 height 27
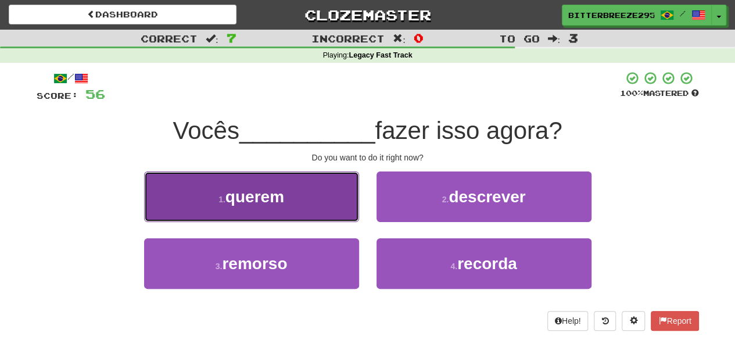
click at [325, 212] on button "1 . querem" at bounding box center [251, 196] width 215 height 51
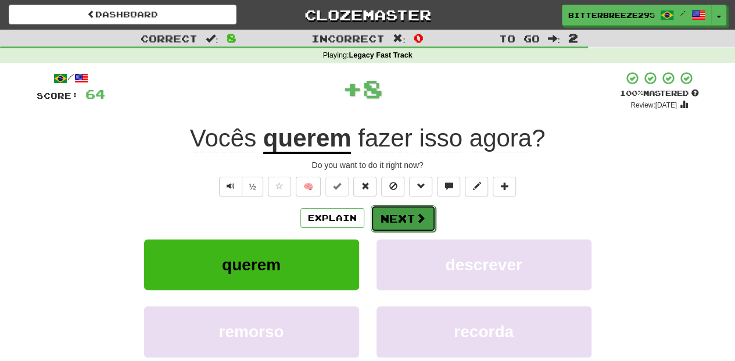
click at [395, 212] on button "Next" at bounding box center [403, 218] width 65 height 27
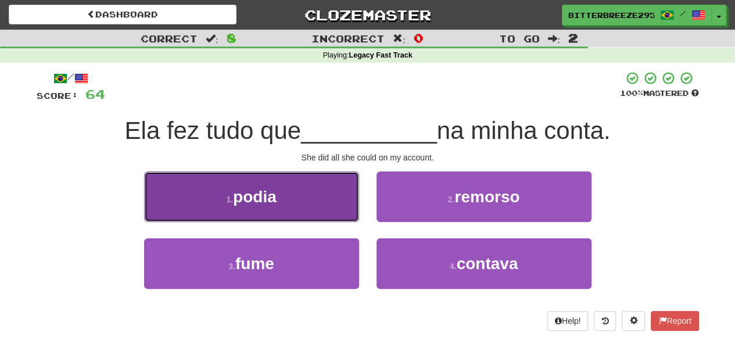
click at [314, 221] on button "1 . podia" at bounding box center [251, 196] width 215 height 51
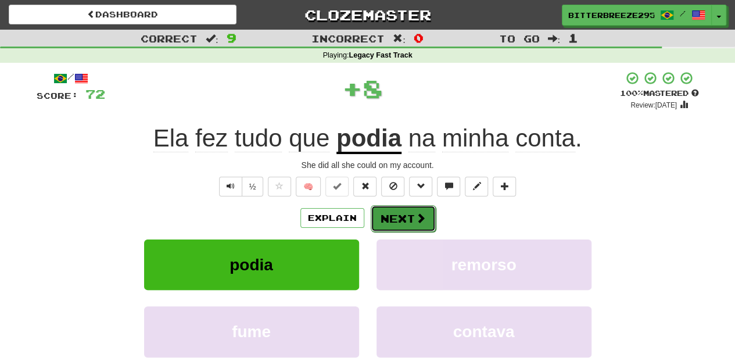
click at [375, 212] on button "Next" at bounding box center [403, 218] width 65 height 27
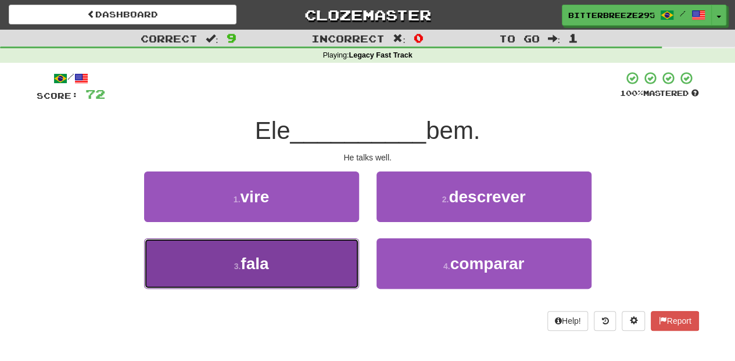
click at [292, 262] on button "3 . fala" at bounding box center [251, 263] width 215 height 51
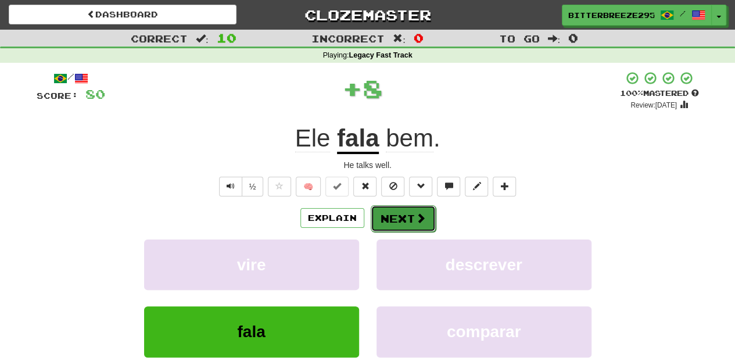
click at [396, 217] on button "Next" at bounding box center [403, 218] width 65 height 27
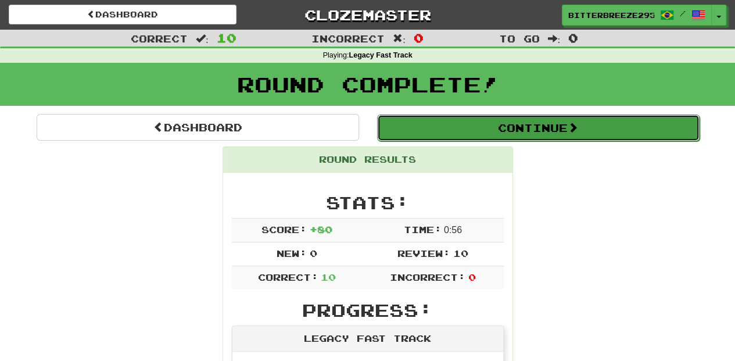
click at [427, 130] on button "Continue" at bounding box center [538, 127] width 323 height 27
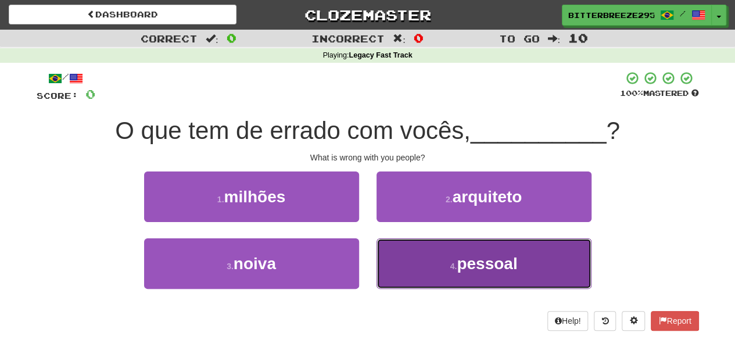
click at [409, 257] on button "4 . pessoal" at bounding box center [484, 263] width 215 height 51
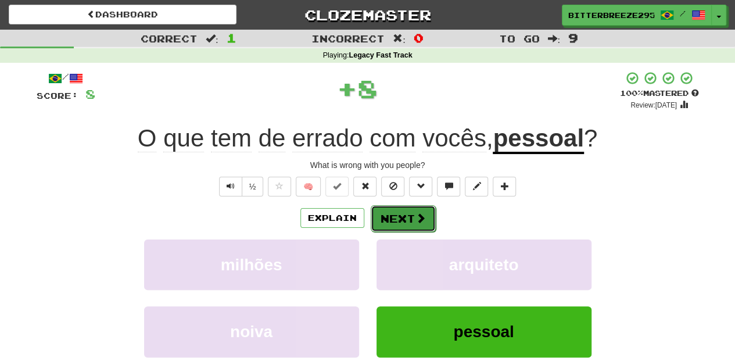
click at [401, 217] on button "Next" at bounding box center [403, 218] width 65 height 27
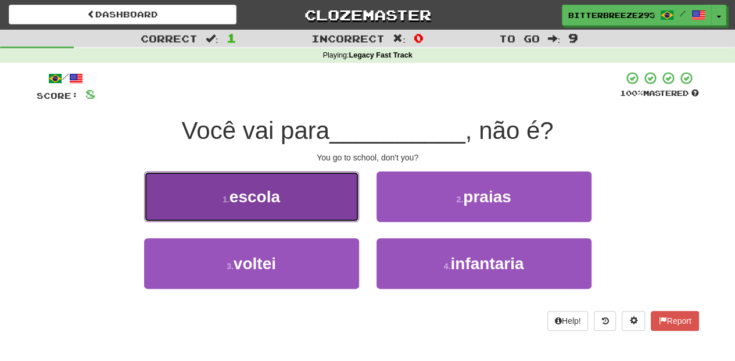
click at [324, 211] on button "1 . escola" at bounding box center [251, 196] width 215 height 51
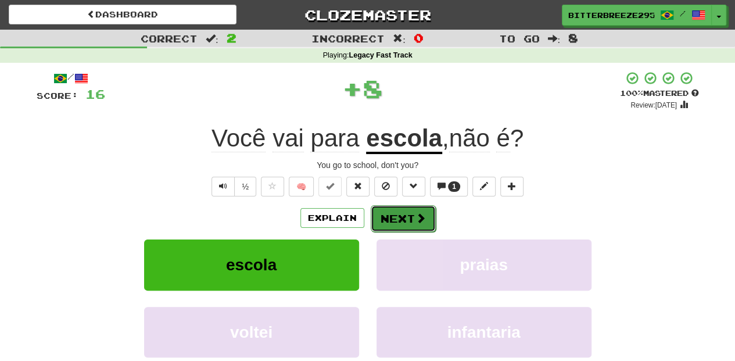
click at [396, 215] on button "Next" at bounding box center [403, 218] width 65 height 27
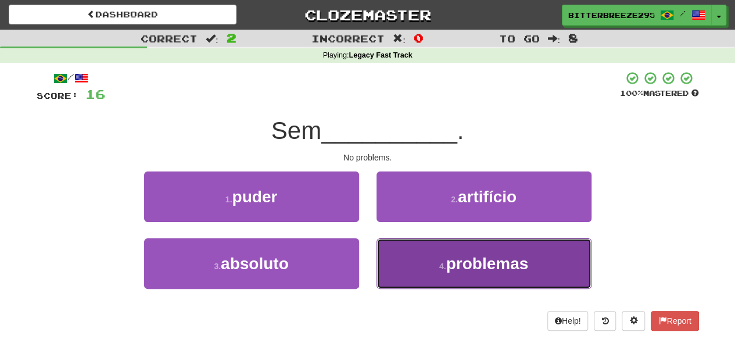
click at [410, 244] on button "4 . problemas" at bounding box center [484, 263] width 215 height 51
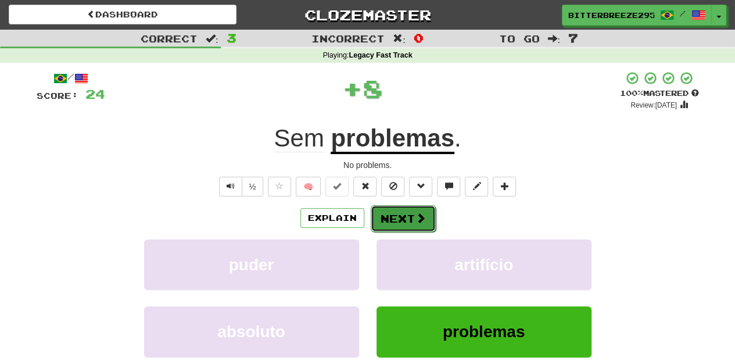
click at [403, 212] on button "Next" at bounding box center [403, 218] width 65 height 27
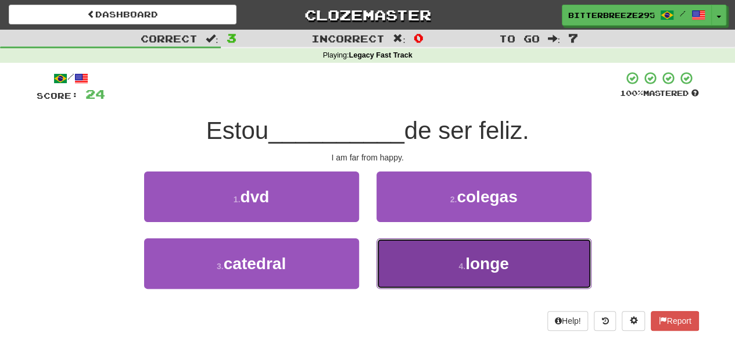
click at [410, 252] on button "4 . longe" at bounding box center [484, 263] width 215 height 51
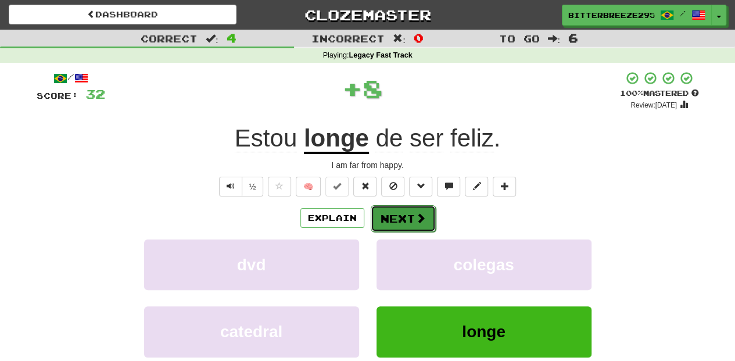
click at [406, 216] on button "Next" at bounding box center [403, 218] width 65 height 27
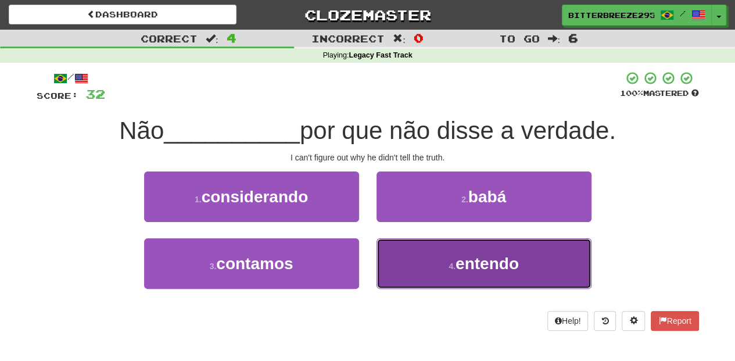
click at [414, 259] on button "4 . entendo" at bounding box center [484, 263] width 215 height 51
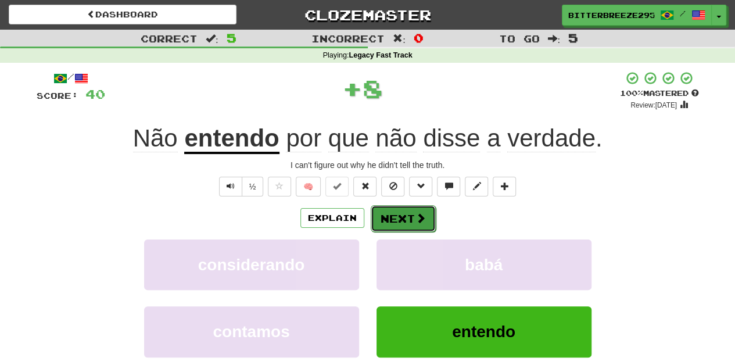
click at [403, 219] on button "Next" at bounding box center [403, 218] width 65 height 27
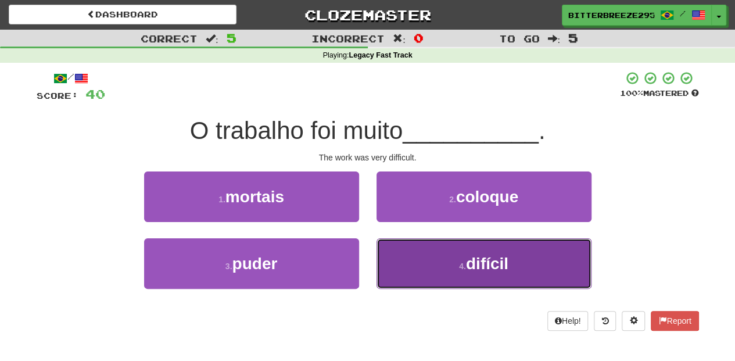
click at [429, 269] on button "4 . difícil" at bounding box center [484, 263] width 215 height 51
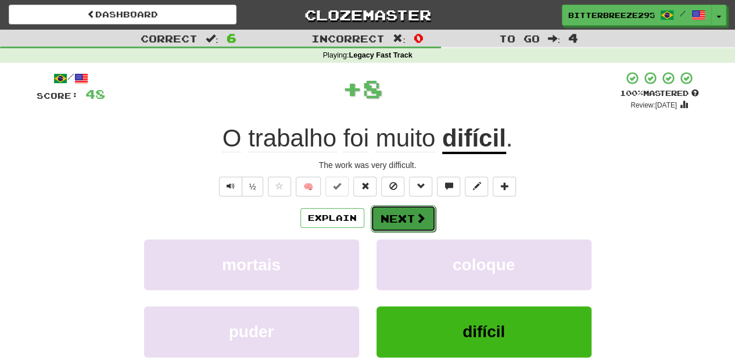
click at [402, 219] on button "Next" at bounding box center [403, 218] width 65 height 27
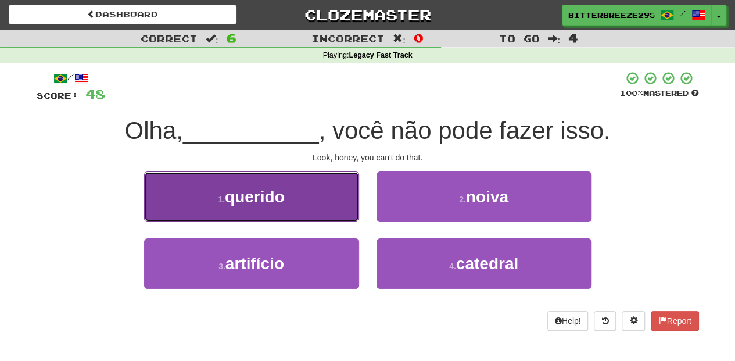
click at [324, 218] on button "1 . querido" at bounding box center [251, 196] width 215 height 51
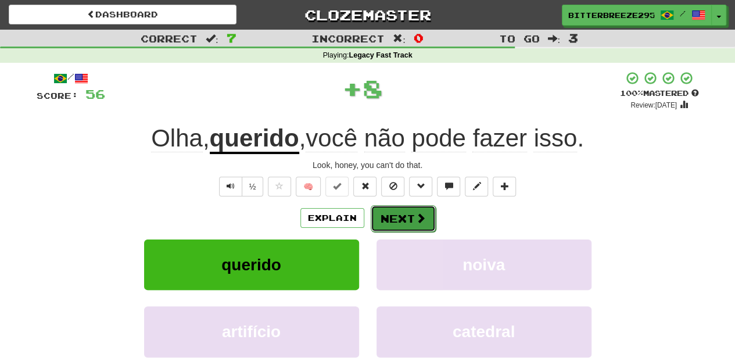
click at [404, 216] on button "Next" at bounding box center [403, 218] width 65 height 27
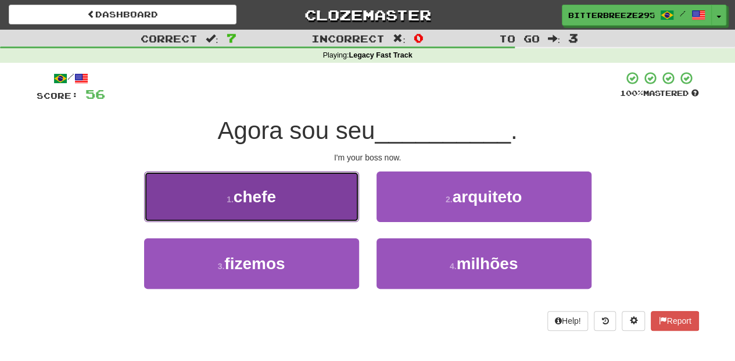
click at [342, 215] on button "1 . chefe" at bounding box center [251, 196] width 215 height 51
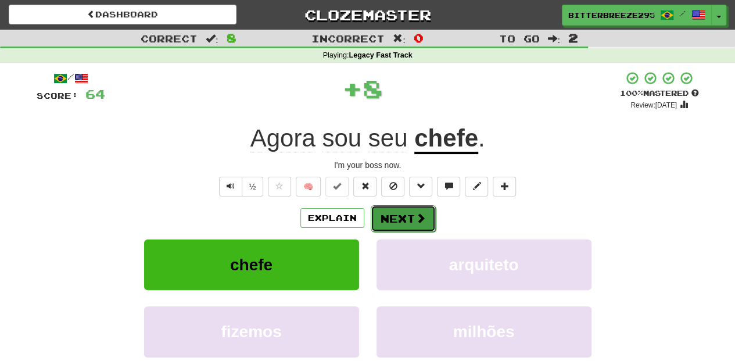
click at [393, 214] on button "Next" at bounding box center [403, 218] width 65 height 27
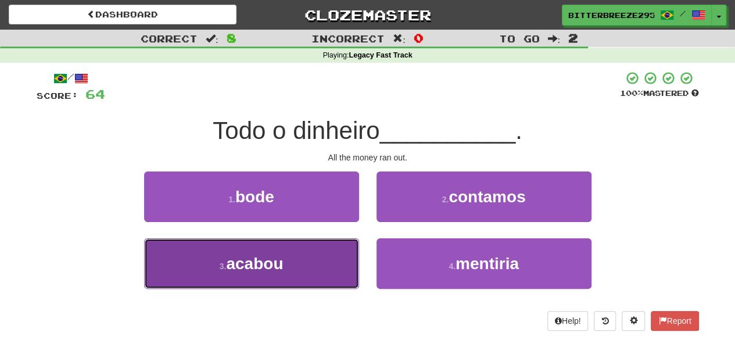
click at [321, 263] on button "3 . acabou" at bounding box center [251, 263] width 215 height 51
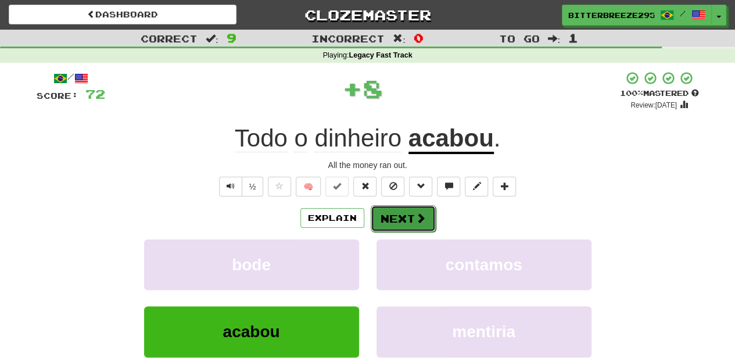
click at [402, 214] on button "Next" at bounding box center [403, 218] width 65 height 27
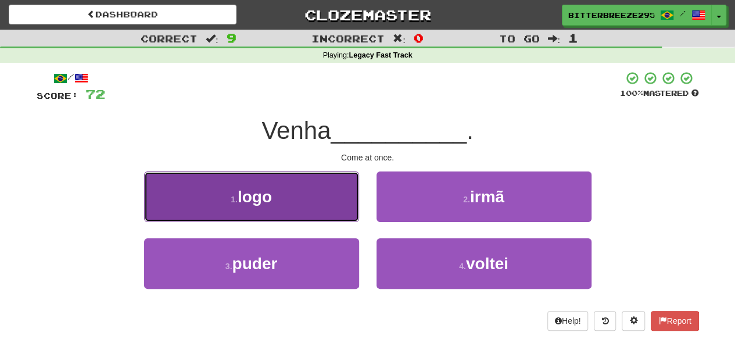
click at [315, 216] on button "1 . logo" at bounding box center [251, 196] width 215 height 51
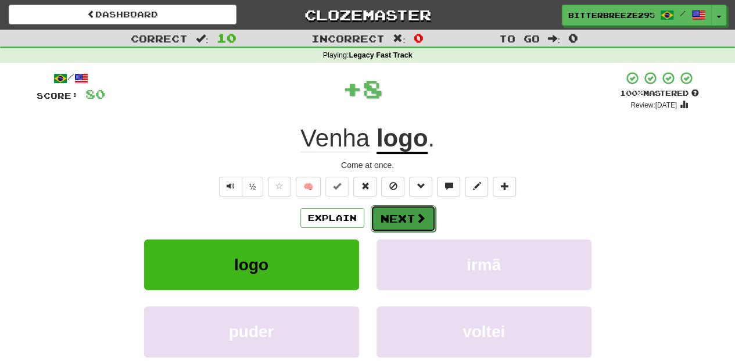
click at [400, 215] on button "Next" at bounding box center [403, 218] width 65 height 27
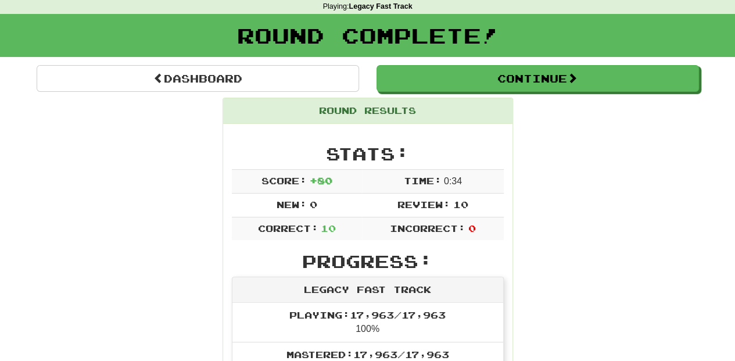
scroll to position [38, 0]
